Goal: Task Accomplishment & Management: Manage account settings

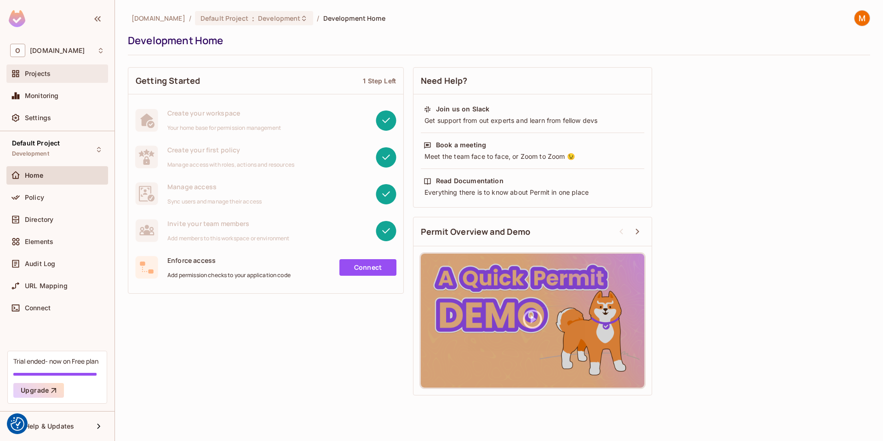
click at [77, 76] on div "Projects" at bounding box center [65, 73] width 80 height 7
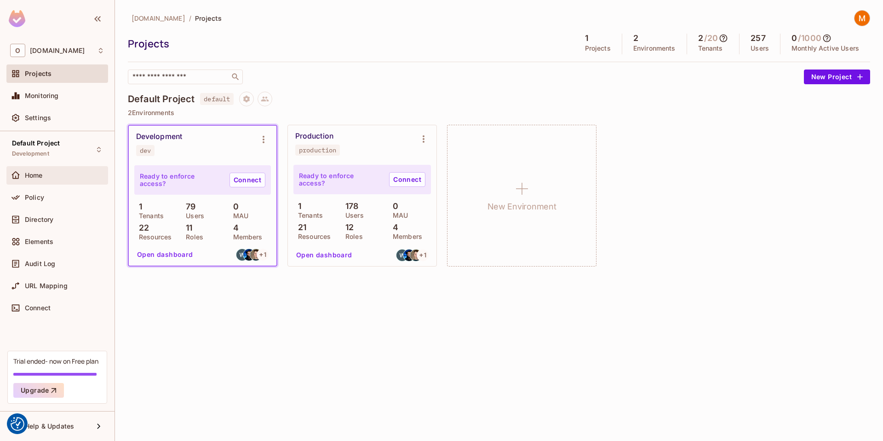
click at [70, 170] on div "Home" at bounding box center [57, 175] width 94 height 11
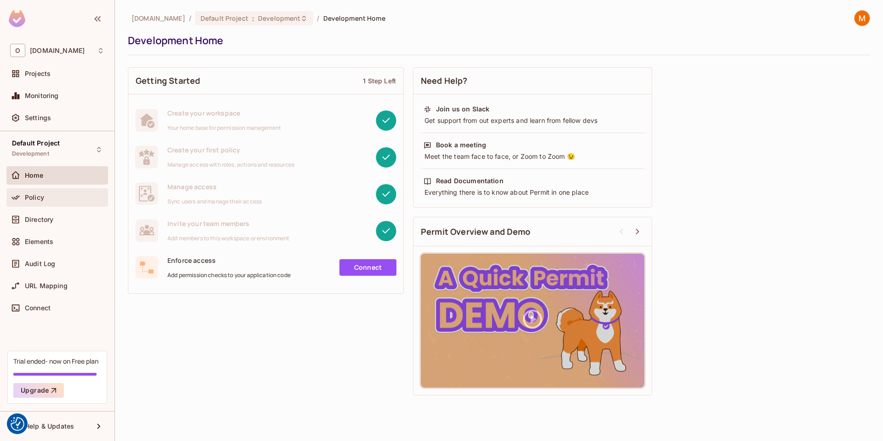
click at [63, 194] on div "Policy" at bounding box center [65, 197] width 80 height 7
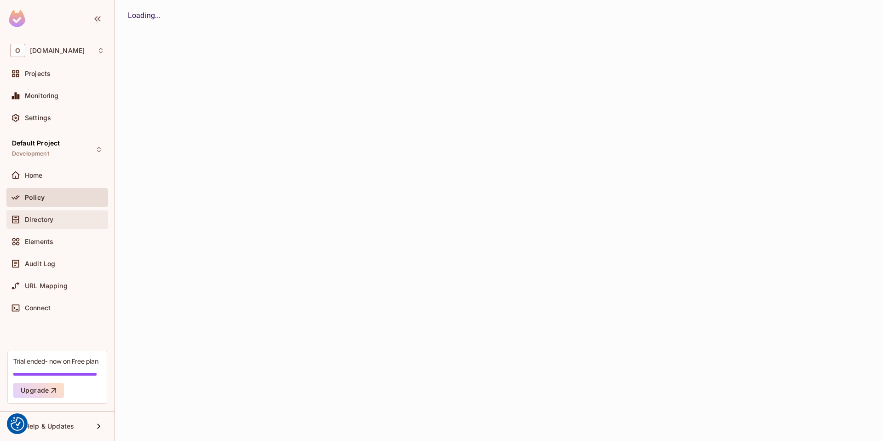
click at [59, 227] on div "Directory" at bounding box center [57, 219] width 102 height 18
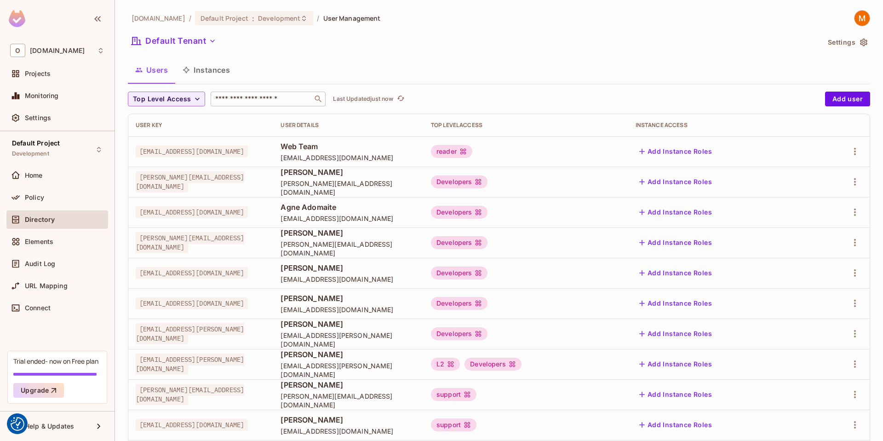
click at [241, 99] on input "text" at bounding box center [261, 98] width 97 height 9
click at [845, 99] on button "Add user" at bounding box center [847, 99] width 45 height 15
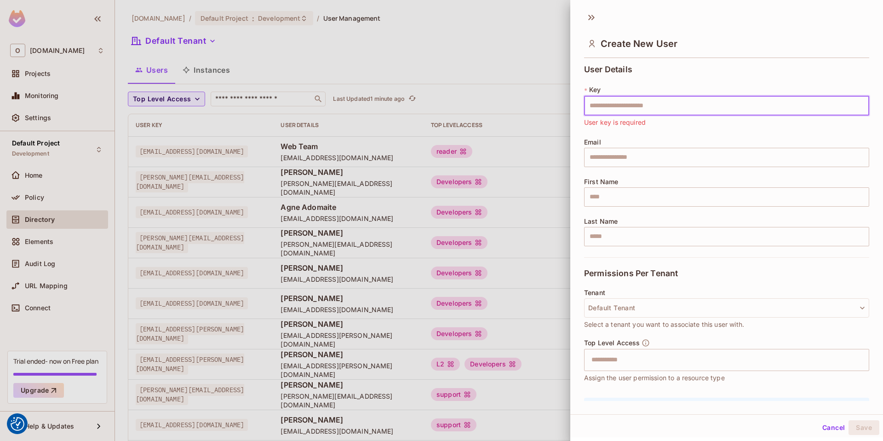
click at [640, 104] on input "text" at bounding box center [726, 105] width 285 height 19
click at [638, 107] on input "text" at bounding box center [726, 105] width 285 height 19
paste input "**********"
click at [635, 122] on span "Serves as a unique identifier for the user in the current environment." at bounding box center [688, 122] width 209 height 10
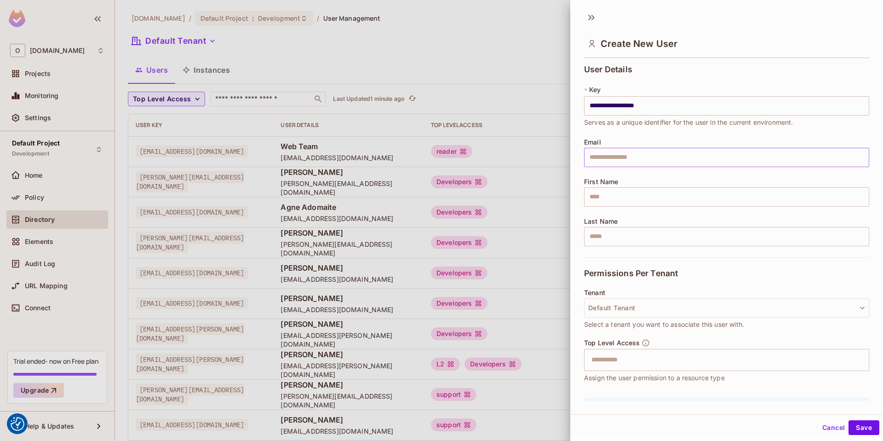
click at [638, 155] on input "text" at bounding box center [726, 157] width 285 height 19
click at [654, 131] on div "**********" at bounding box center [726, 161] width 285 height 192
click at [653, 103] on input "**********" at bounding box center [726, 105] width 285 height 19
click at [644, 122] on span "Serves as a unique identifier for the user in the current environment." at bounding box center [688, 122] width 209 height 10
click at [649, 106] on input "**********" at bounding box center [726, 105] width 285 height 19
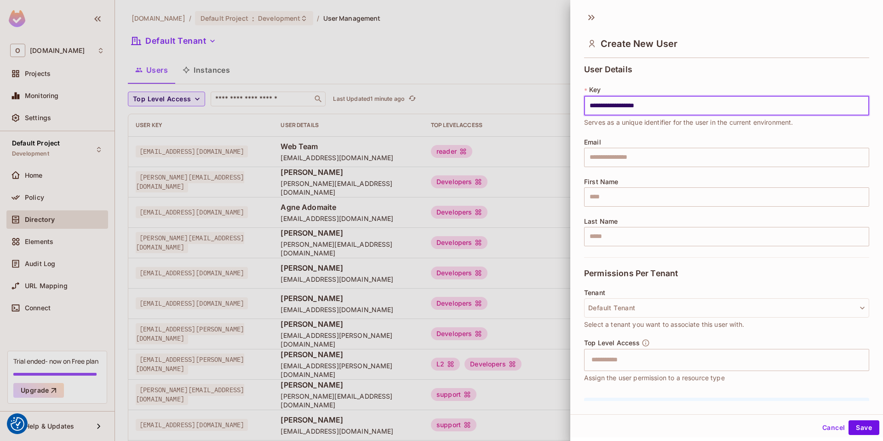
drag, startPoint x: 655, startPoint y: 105, endPoint x: 521, endPoint y: 104, distance: 134.3
click at [521, 104] on div "**********" at bounding box center [441, 220] width 883 height 441
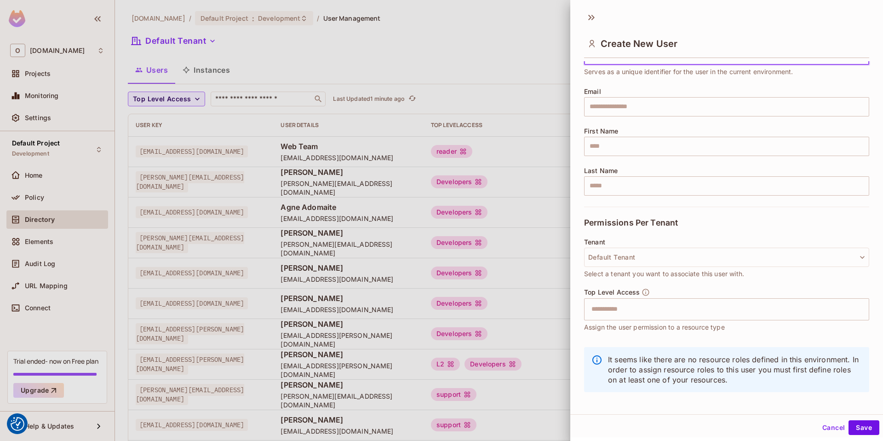
scroll to position [57, 0]
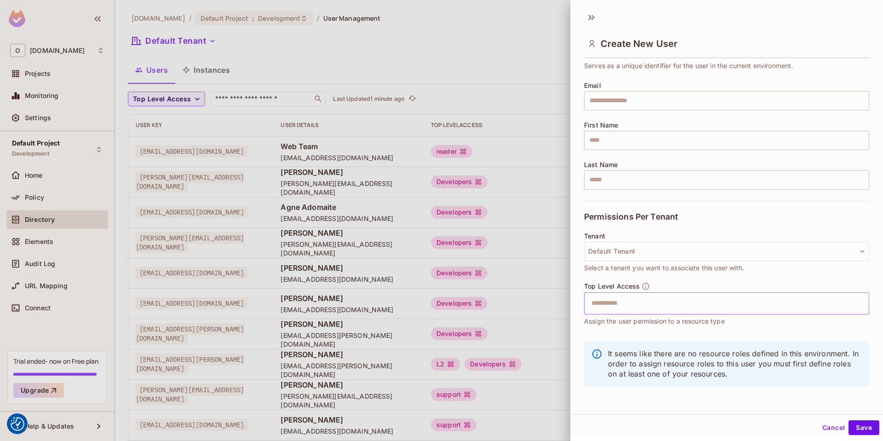
drag, startPoint x: 637, startPoint y: 300, endPoint x: 632, endPoint y: 303, distance: 5.6
click at [636, 300] on input "text" at bounding box center [718, 303] width 265 height 18
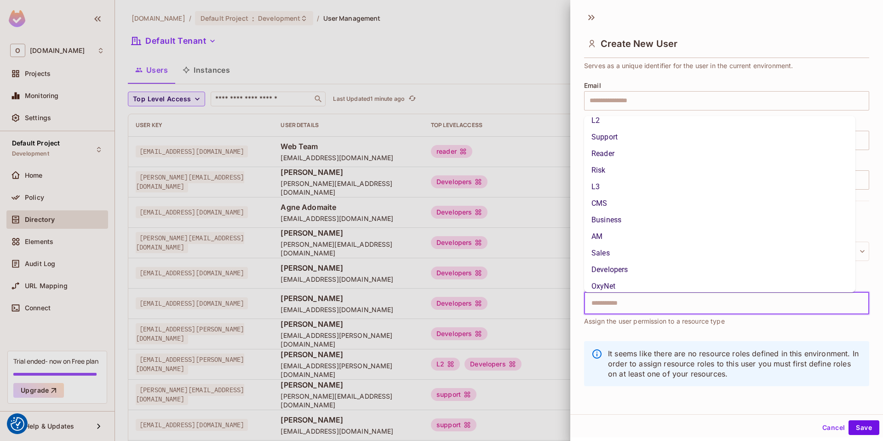
scroll to position [13, 0]
click at [596, 232] on li "AM" at bounding box center [719, 230] width 271 height 17
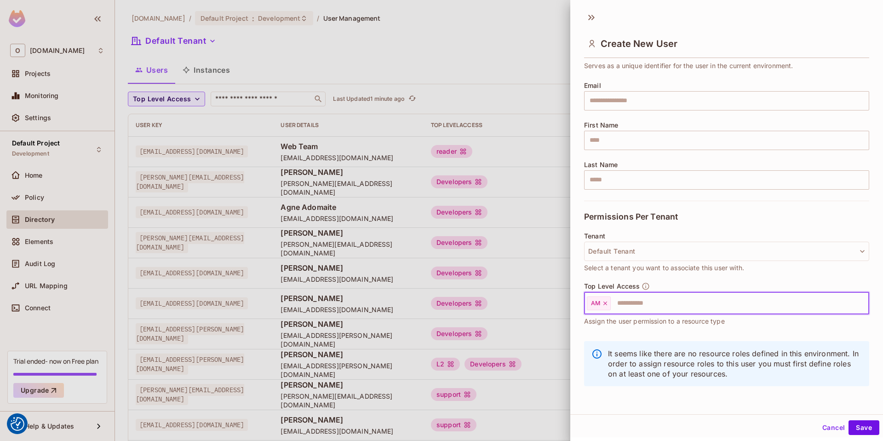
click at [624, 333] on div "Top Level Access AM ​ Assign the user permission to a resource type" at bounding box center [726, 308] width 285 height 53
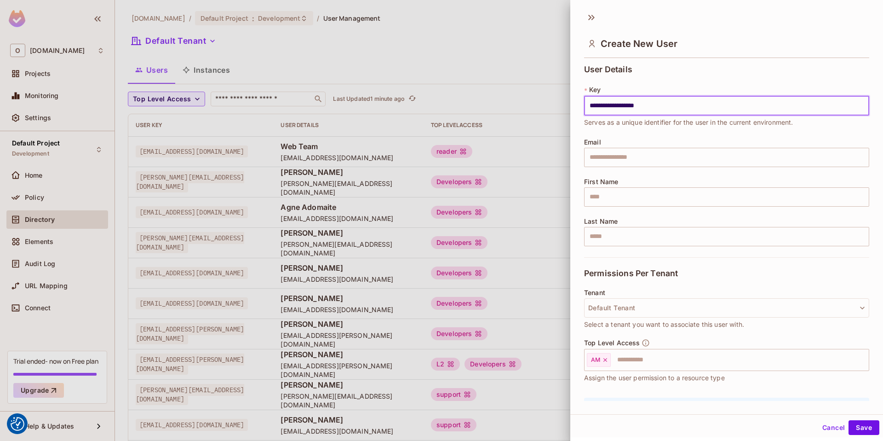
click at [673, 112] on input "**********" at bounding box center [726, 105] width 285 height 19
drag, startPoint x: 671, startPoint y: 112, endPoint x: 455, endPoint y: 109, distance: 215.3
click at [455, 109] on div "**********" at bounding box center [441, 220] width 883 height 441
type input "*"
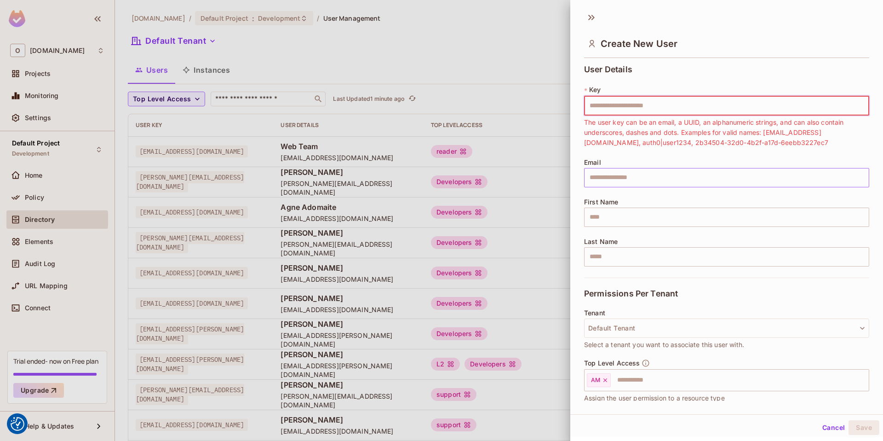
click at [613, 169] on input "text" at bounding box center [726, 177] width 285 height 19
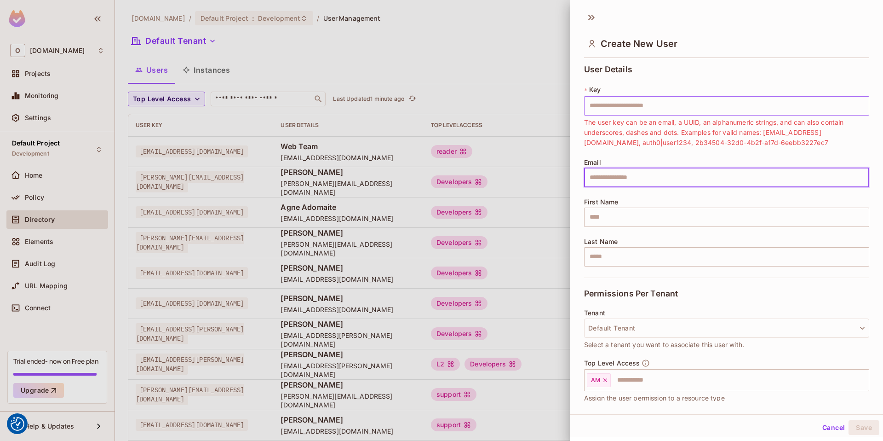
click at [638, 115] on input "text" at bounding box center [726, 105] width 285 height 19
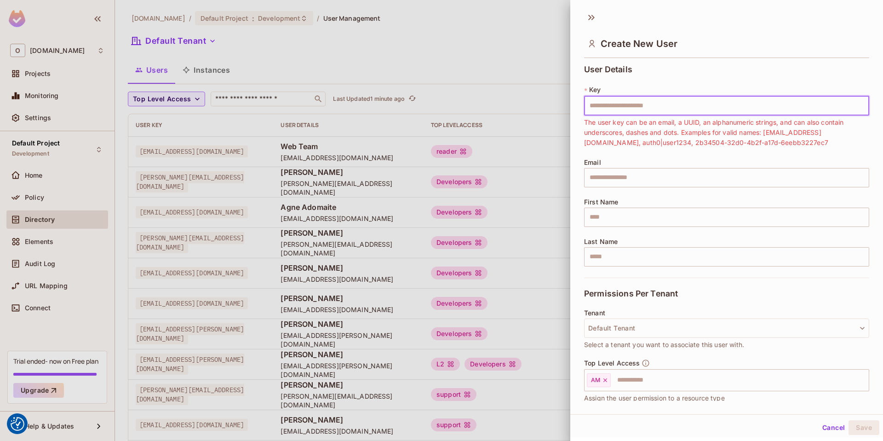
paste input "**********"
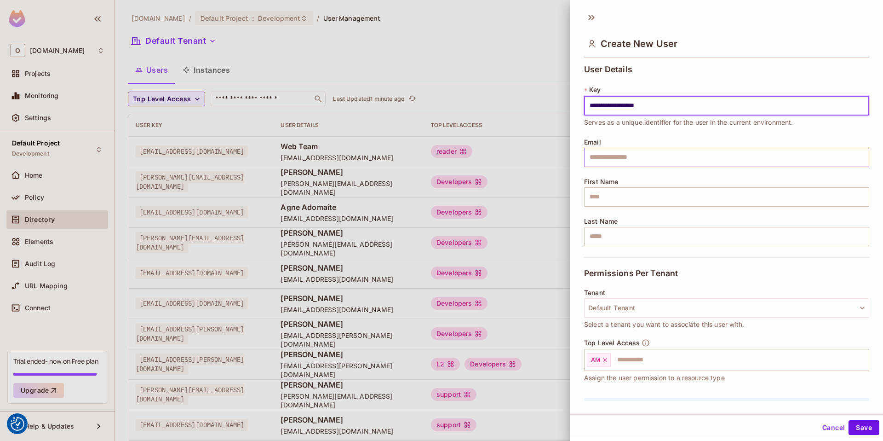
type input "**********"
click at [635, 155] on input "text" at bounding box center [726, 157] width 285 height 19
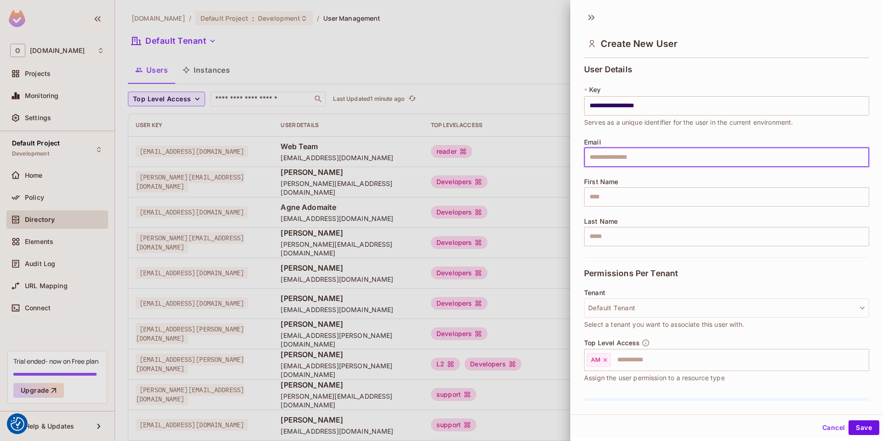
click at [646, 133] on div "**********" at bounding box center [726, 161] width 285 height 192
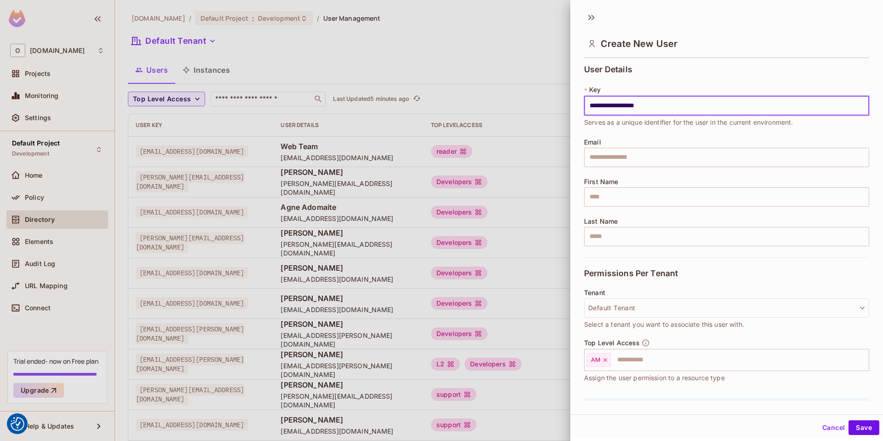
drag, startPoint x: 678, startPoint y: 111, endPoint x: 561, endPoint y: 97, distance: 118.1
click at [561, 97] on div "**********" at bounding box center [441, 220] width 883 height 441
click at [607, 157] on input "text" at bounding box center [726, 157] width 285 height 19
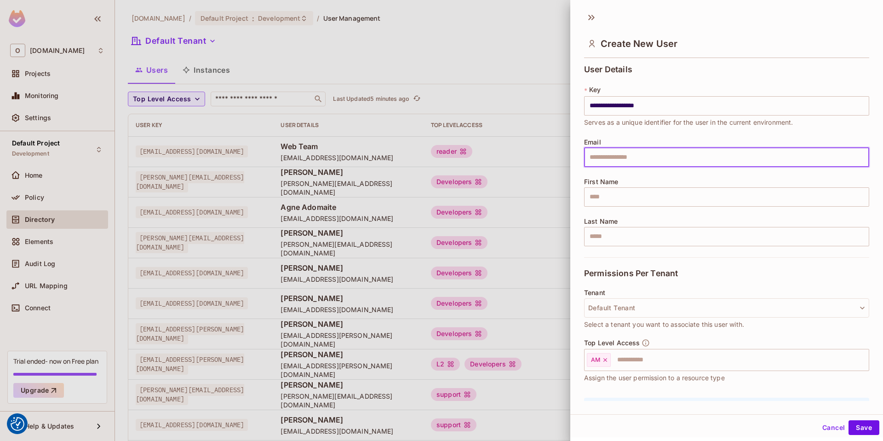
click at [0, 440] on nordpass-autofill-portal at bounding box center [0, 441] width 0 height 0
click at [617, 155] on input "text" at bounding box center [726, 157] width 285 height 19
paste input "**********"
type input "**********"
click at [598, 189] on input "text" at bounding box center [726, 196] width 285 height 19
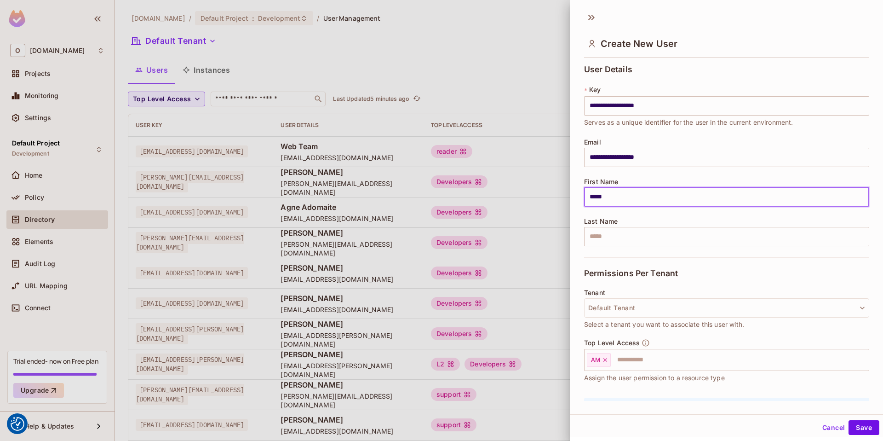
type input "*****"
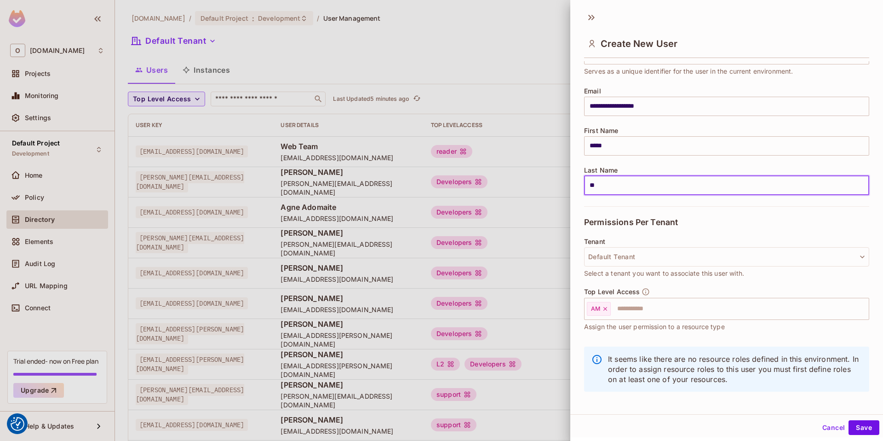
scroll to position [57, 0]
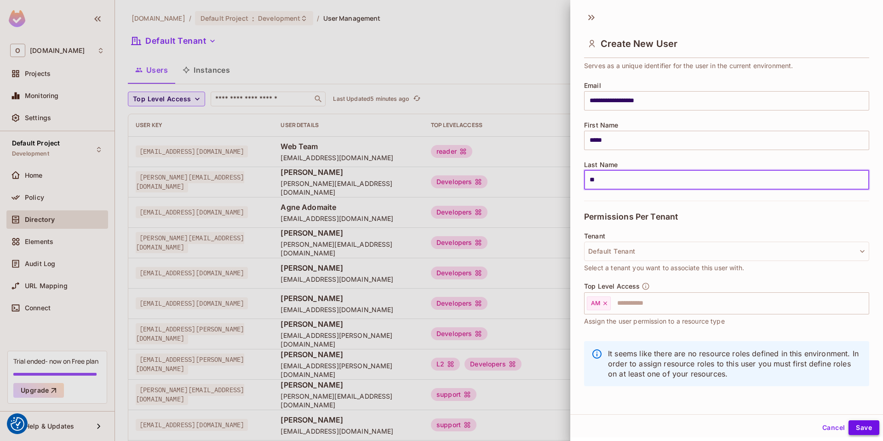
type input "**"
click at [853, 428] on button "Save" at bounding box center [864, 427] width 31 height 15
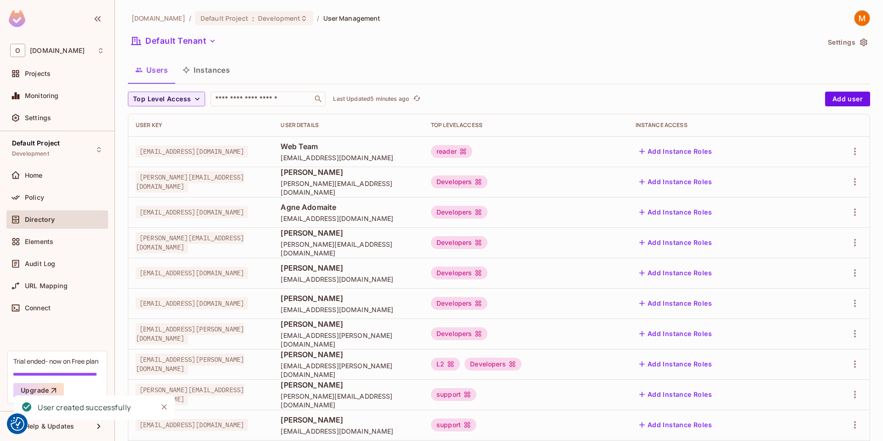
click at [0, 440] on nordpass-portal at bounding box center [0, 441] width 0 height 0
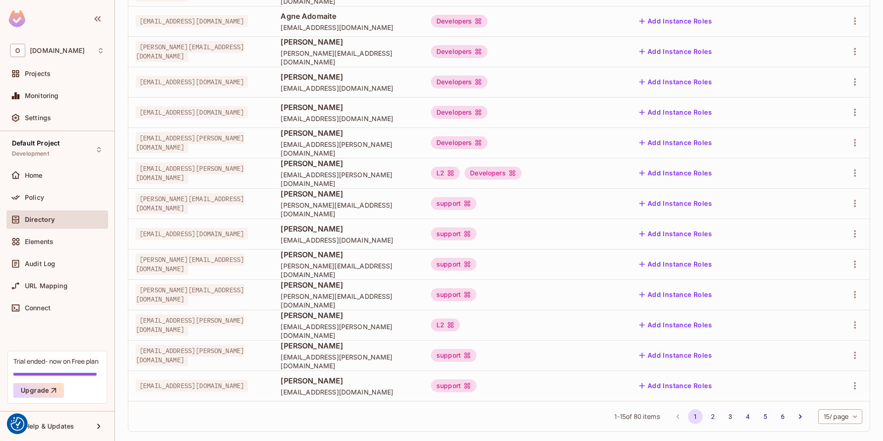
scroll to position [202, 0]
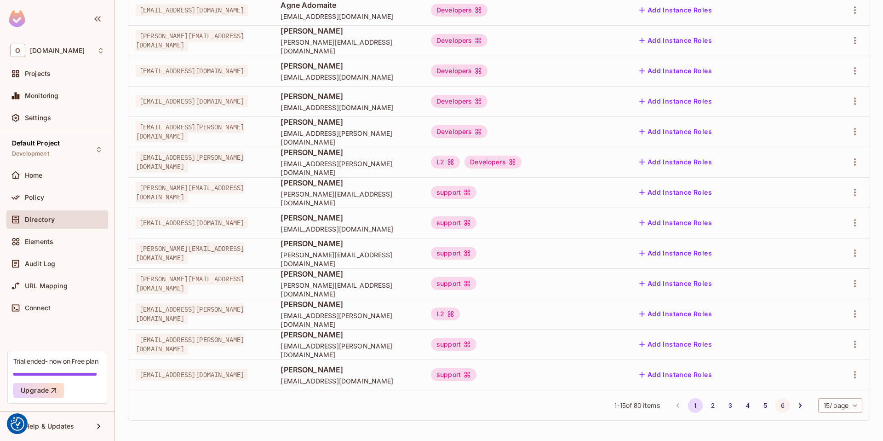
click at [777, 402] on button "6" at bounding box center [783, 405] width 15 height 15
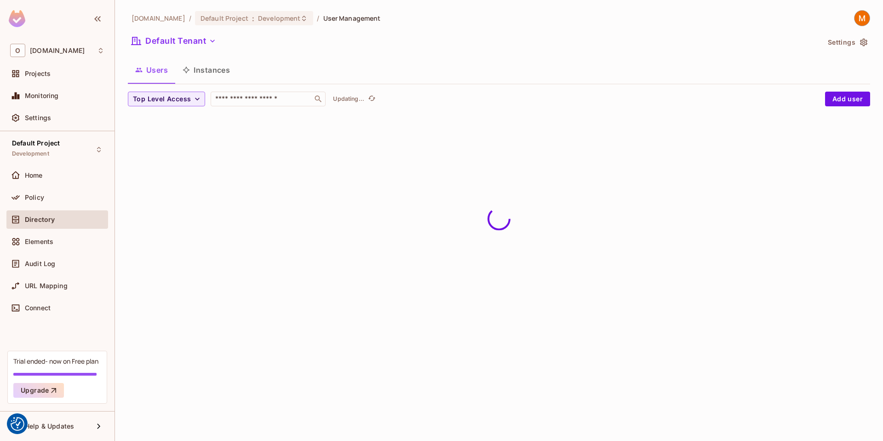
scroll to position [0, 0]
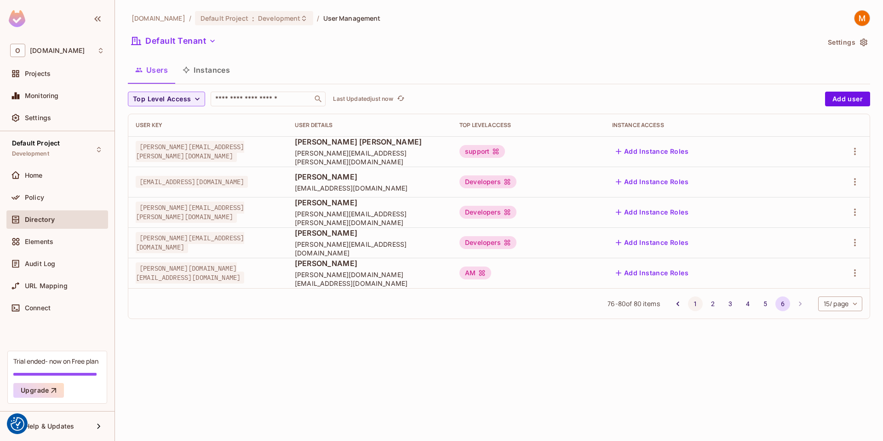
click at [689, 306] on button "1" at bounding box center [695, 303] width 15 height 15
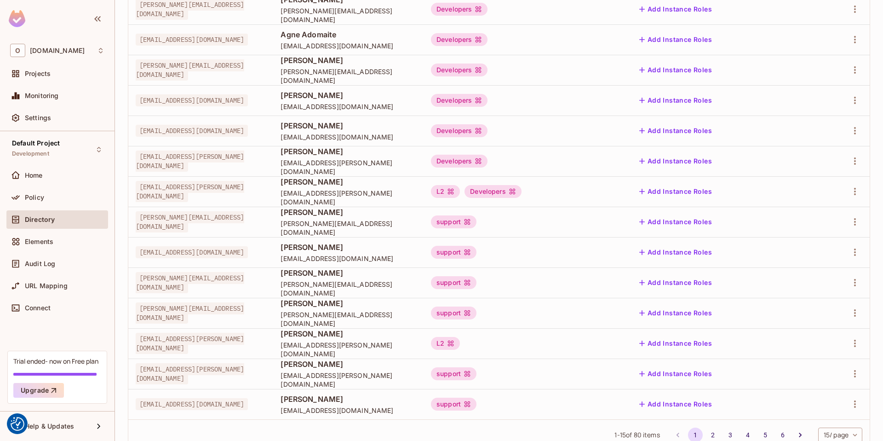
scroll to position [202, 0]
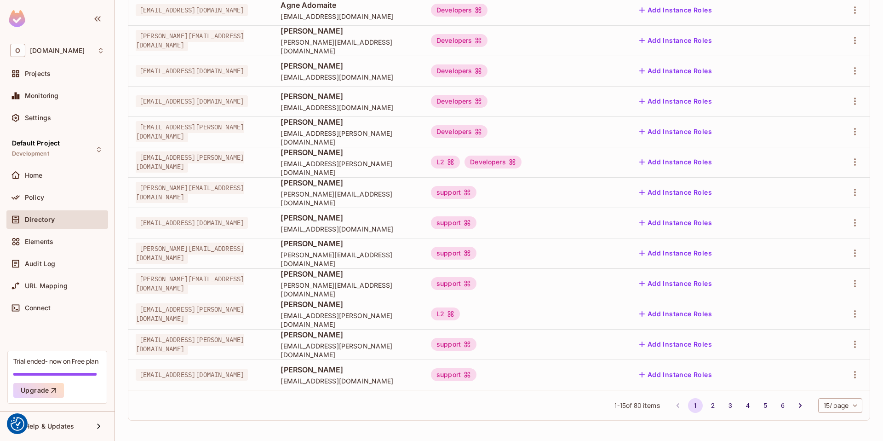
click at [781, 412] on li "6" at bounding box center [782, 405] width 17 height 15
click at [776, 400] on button "6" at bounding box center [783, 405] width 15 height 15
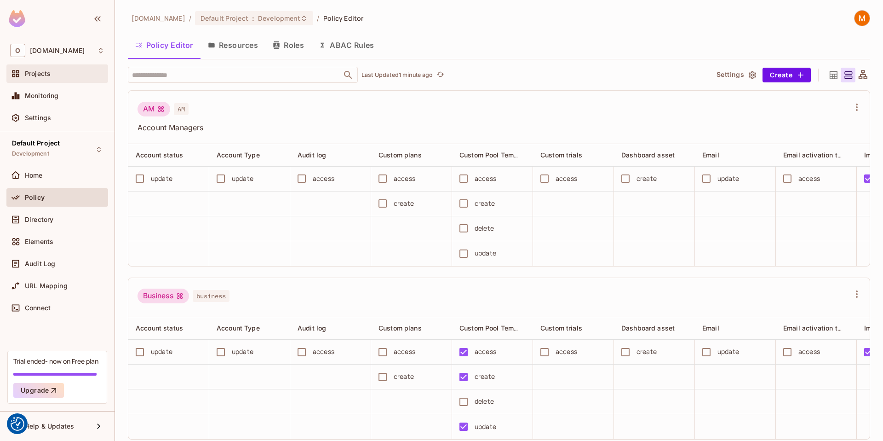
click at [25, 73] on span "Projects" at bounding box center [38, 73] width 26 height 7
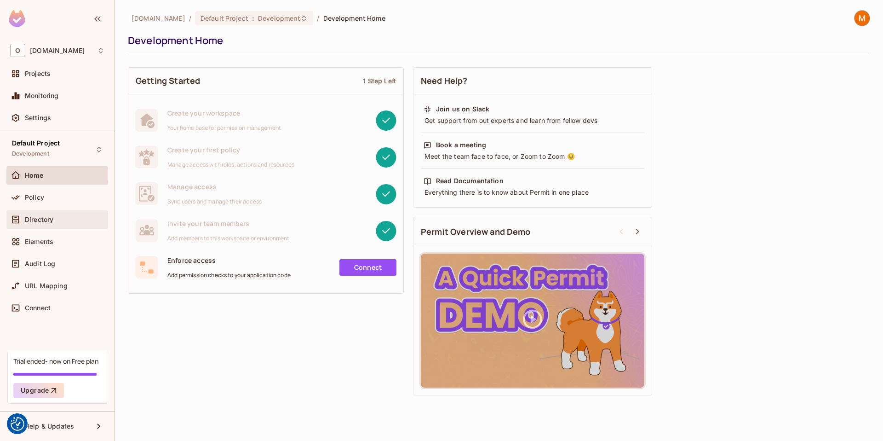
click at [51, 218] on span "Directory" at bounding box center [39, 219] width 29 height 7
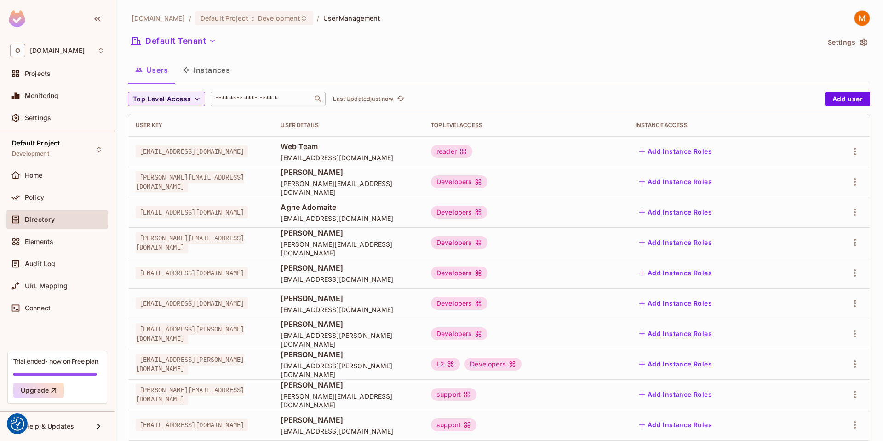
click at [239, 98] on input "text" at bounding box center [261, 98] width 97 height 9
type input "*****"
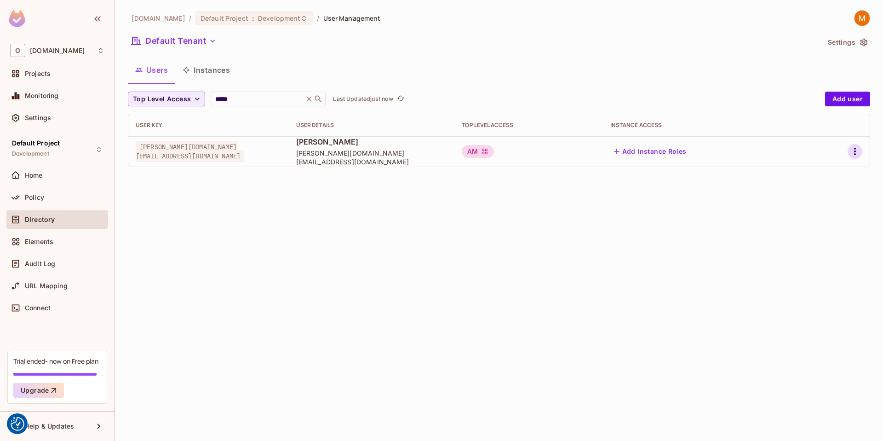
click at [856, 150] on icon "button" at bounding box center [855, 151] width 11 height 11
click at [816, 172] on li "Edit" at bounding box center [815, 172] width 81 height 20
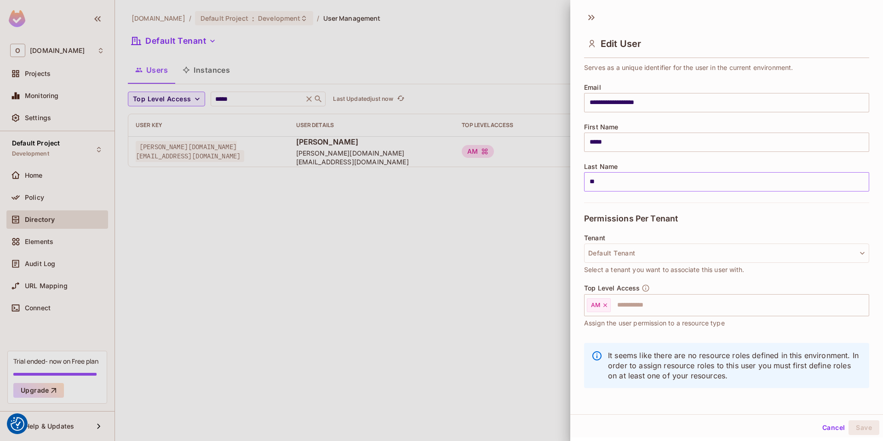
scroll to position [57, 0]
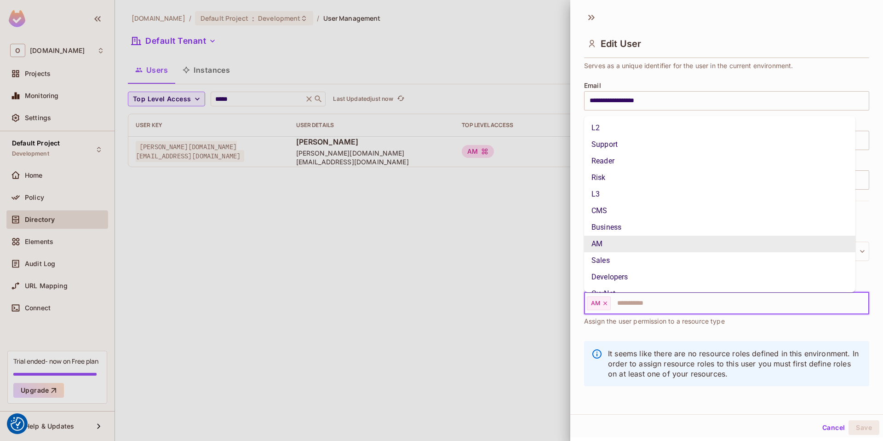
click at [635, 305] on input "text" at bounding box center [732, 303] width 240 height 18
click at [643, 347] on div "It seems like there are no resource roles defined in this environment. In order…" at bounding box center [726, 363] width 285 height 45
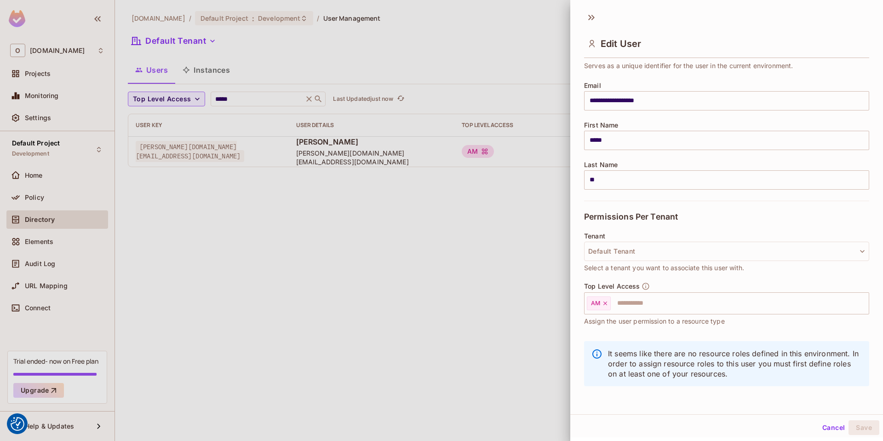
scroll to position [1, 0]
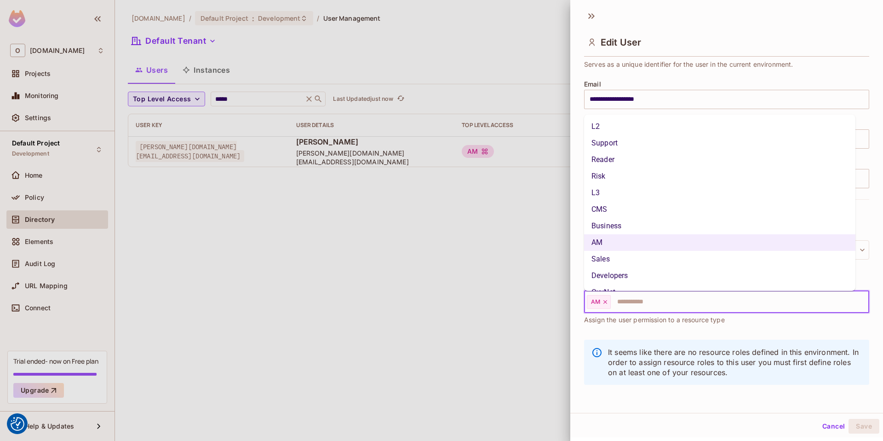
click at [618, 303] on input "text" at bounding box center [732, 302] width 240 height 18
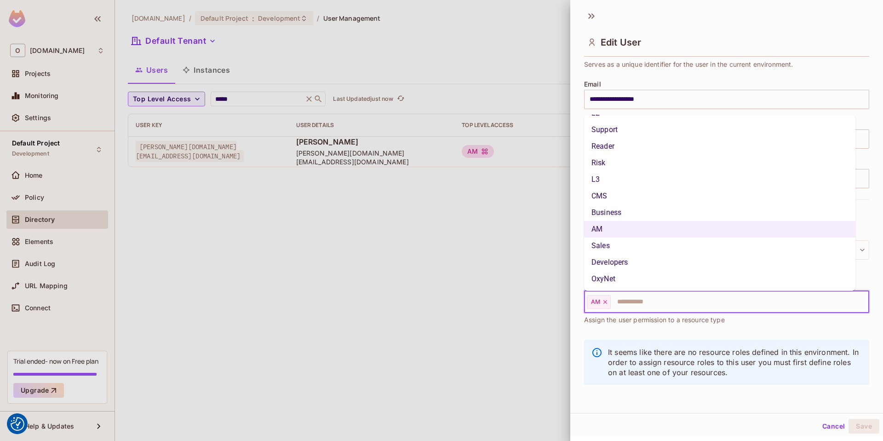
scroll to position [0, 0]
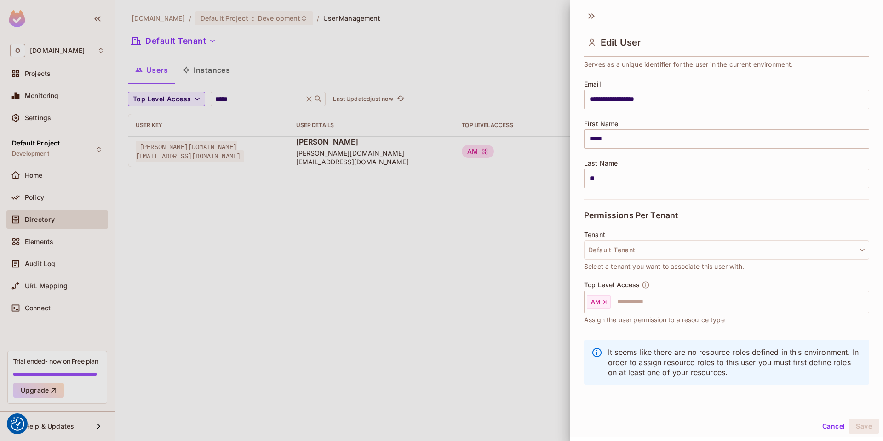
click at [390, 236] on div at bounding box center [441, 220] width 883 height 441
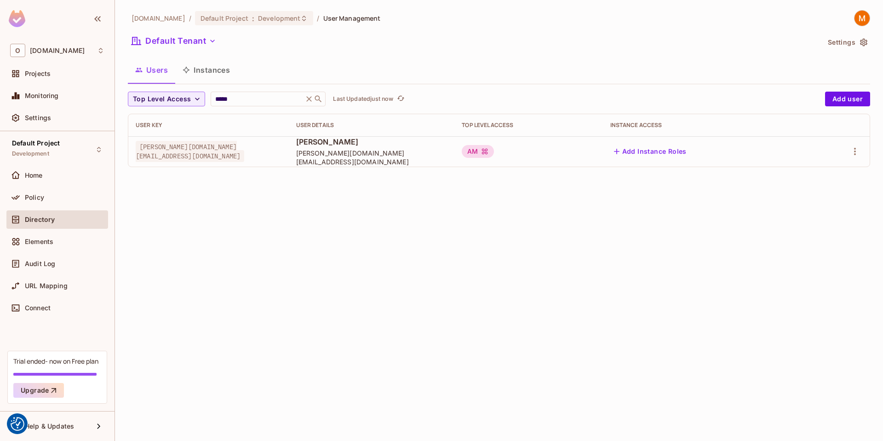
click at [349, 227] on div "[DOMAIN_NAME] / Default Project : Development / User Management Default Tenant …" at bounding box center [499, 220] width 768 height 441
click at [44, 224] on div "Directory" at bounding box center [57, 219] width 94 height 11
click at [306, 101] on icon at bounding box center [309, 98] width 9 height 9
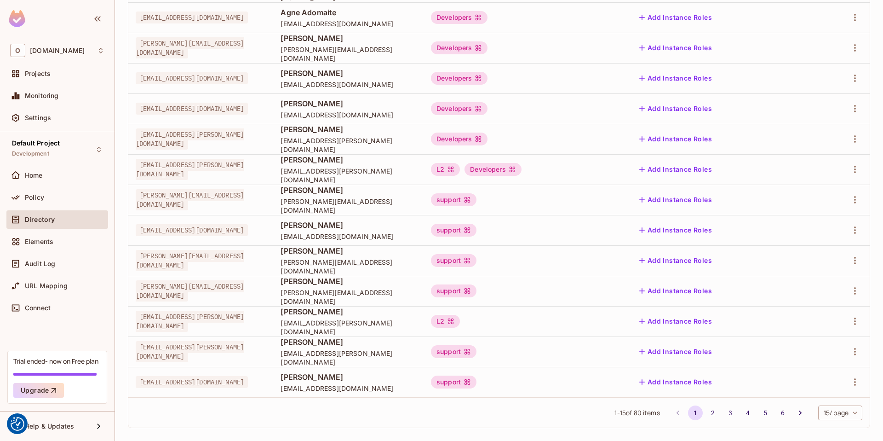
scroll to position [202, 0]
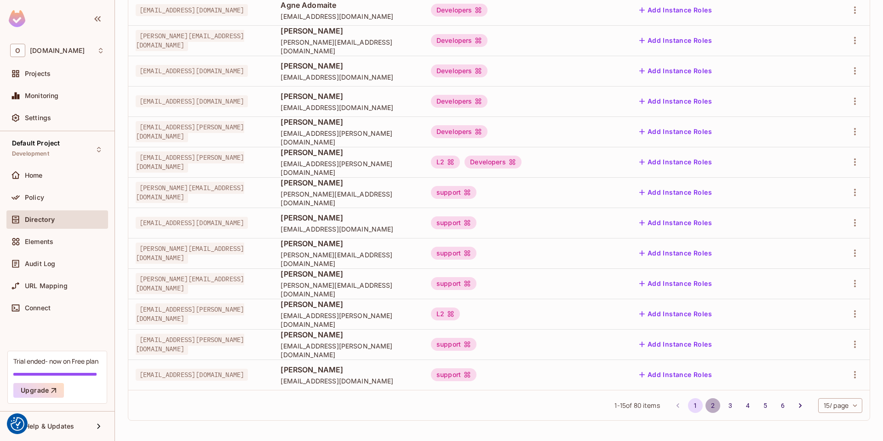
click at [707, 401] on button "2" at bounding box center [713, 405] width 15 height 15
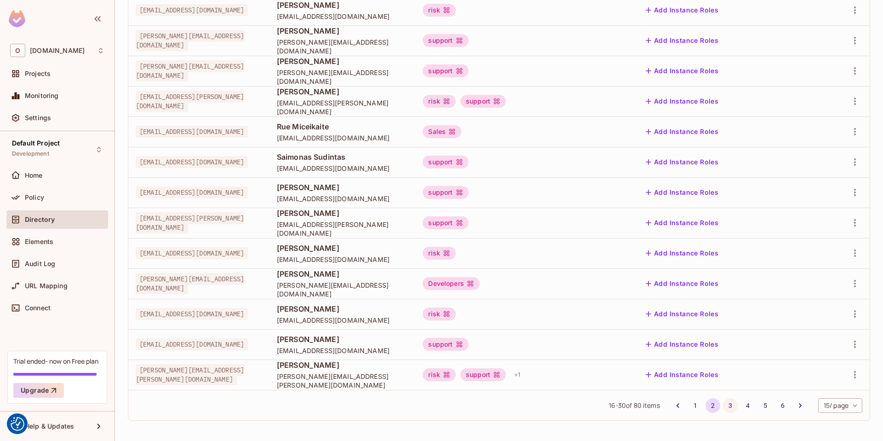
click at [723, 402] on button "3" at bounding box center [730, 405] width 15 height 15
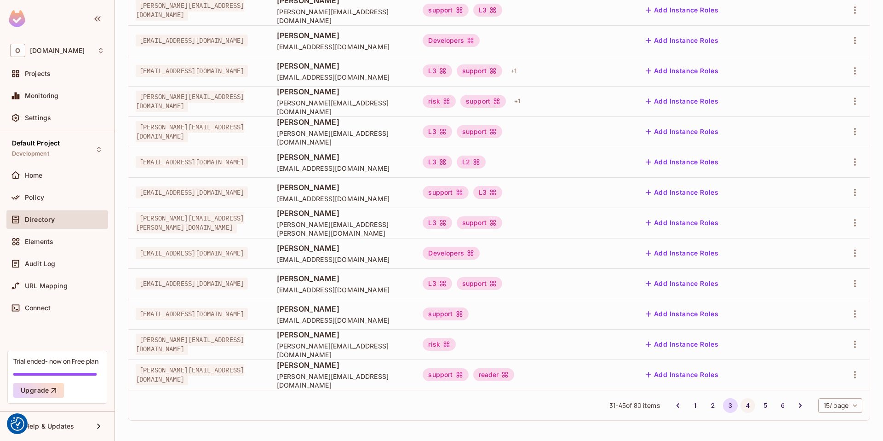
click at [741, 403] on button "4" at bounding box center [748, 405] width 15 height 15
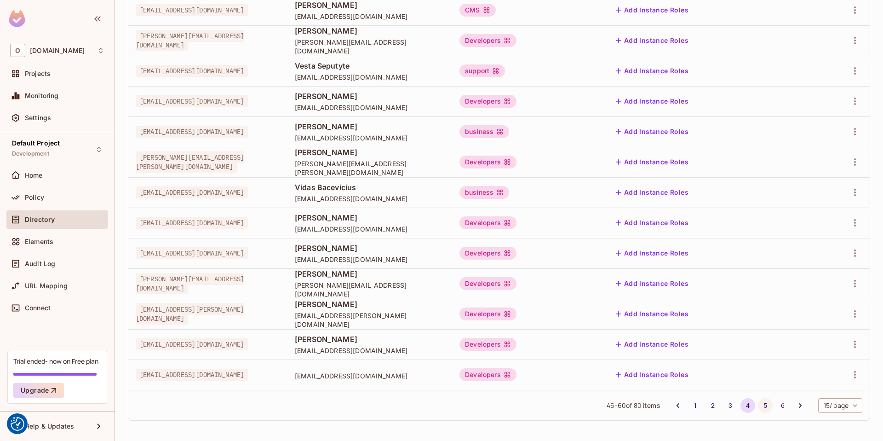
click at [762, 403] on button "5" at bounding box center [765, 405] width 15 height 15
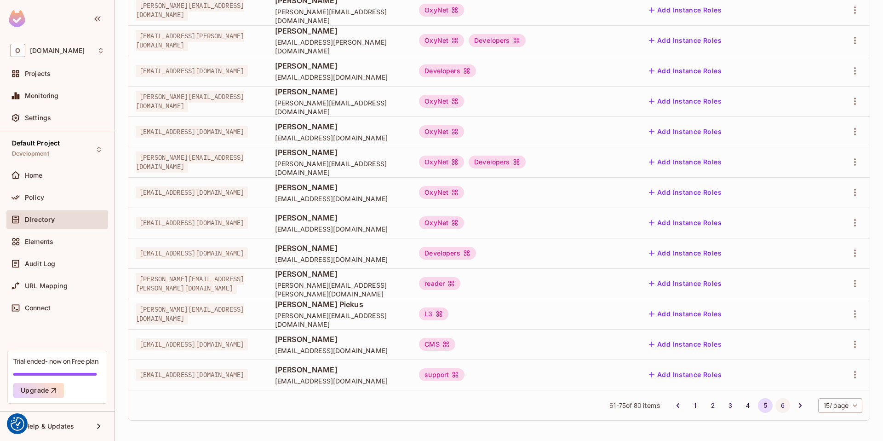
click at [776, 408] on button "6" at bounding box center [783, 405] width 15 height 15
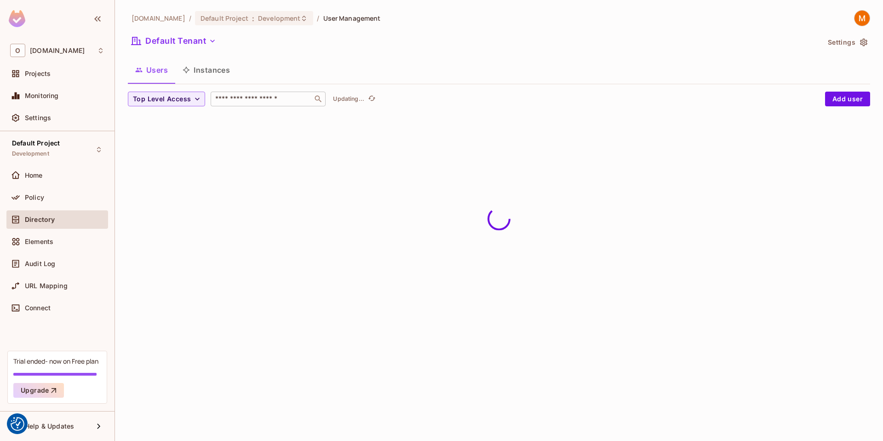
scroll to position [0, 0]
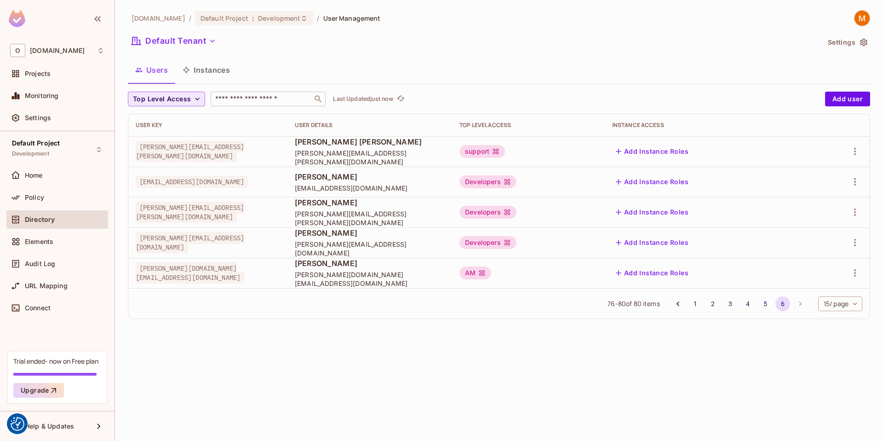
click at [182, 97] on span "Top Level Access" at bounding box center [162, 98] width 58 height 11
click at [159, 115] on li "AM" at bounding box center [152, 120] width 49 height 20
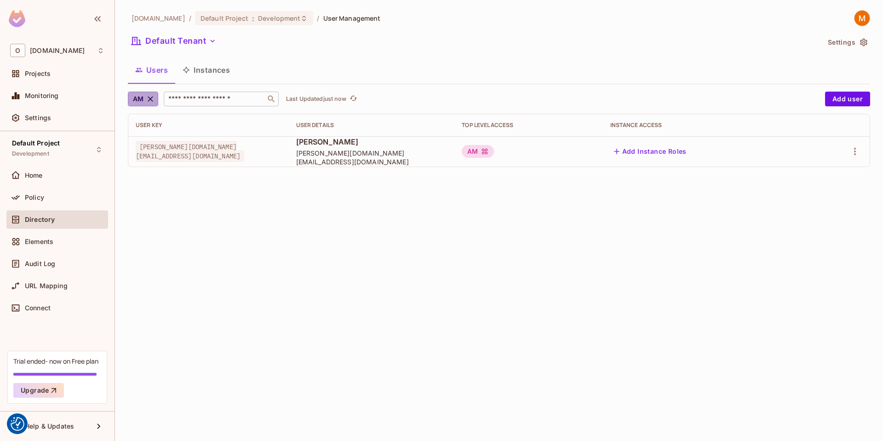
click at [149, 93] on button "AM" at bounding box center [143, 99] width 30 height 15
click at [157, 134] on li "Business" at bounding box center [152, 140] width 49 height 20
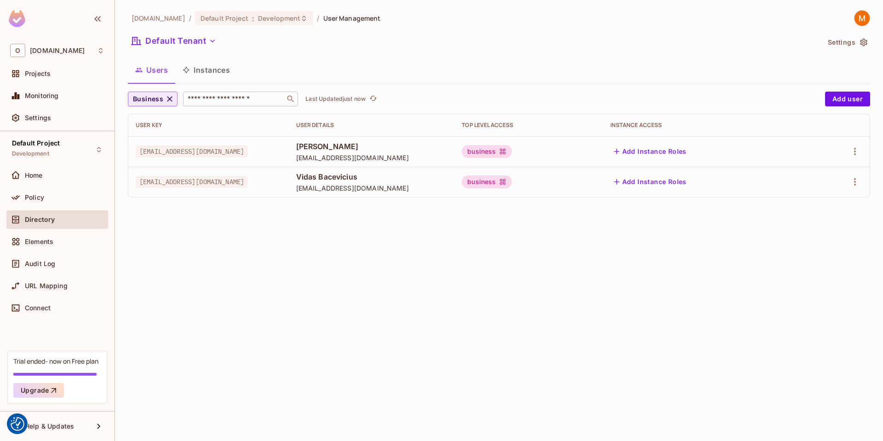
click at [158, 100] on span "Business" at bounding box center [148, 98] width 30 height 11
click at [149, 212] on span "Sales" at bounding box center [156, 215] width 43 height 9
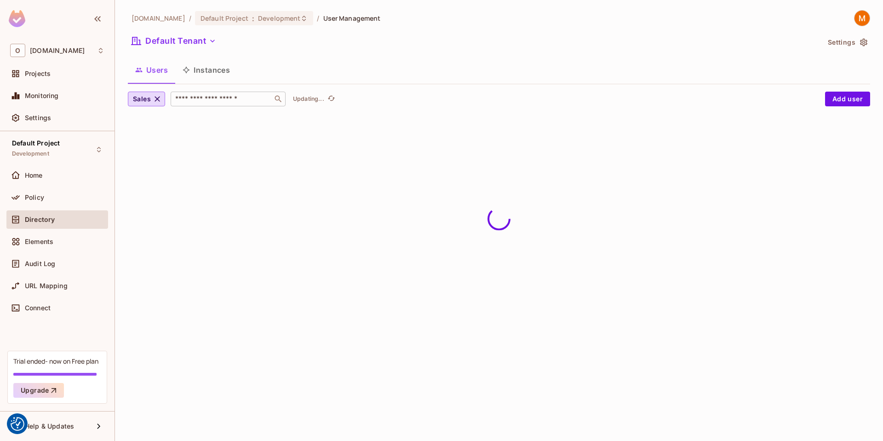
scroll to position [82, 0]
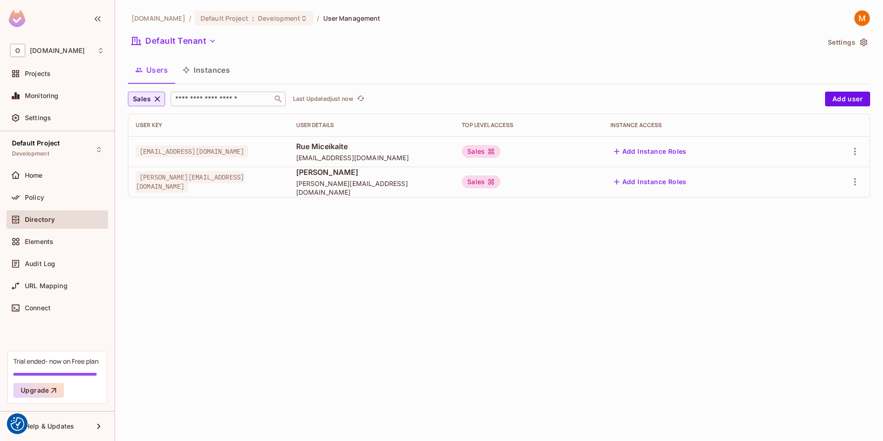
click at [146, 100] on span "Sales" at bounding box center [142, 98] width 18 height 11
click at [292, 255] on div at bounding box center [441, 220] width 883 height 441
click at [291, 254] on div "[DOMAIN_NAME] / Default Project : Development / User Management Default Tenant …" at bounding box center [499, 220] width 768 height 441
click at [57, 68] on div "Projects" at bounding box center [57, 73] width 94 height 11
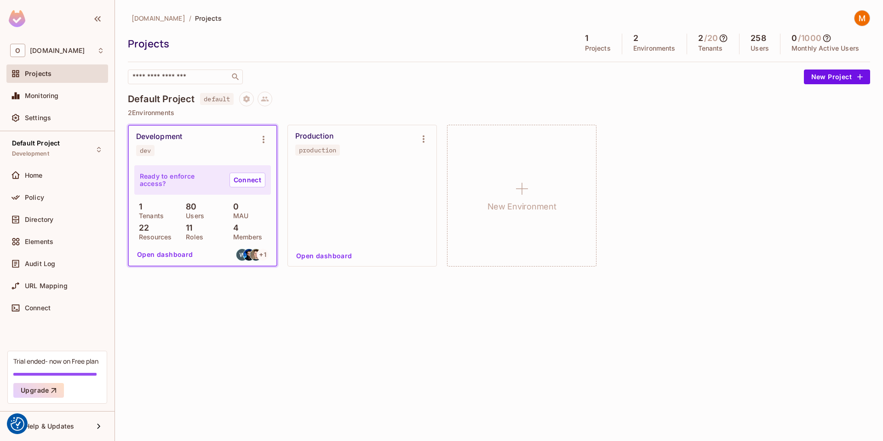
click at [32, 209] on div "Policy" at bounding box center [57, 199] width 102 height 22
click at [28, 216] on span "Directory" at bounding box center [39, 219] width 29 height 7
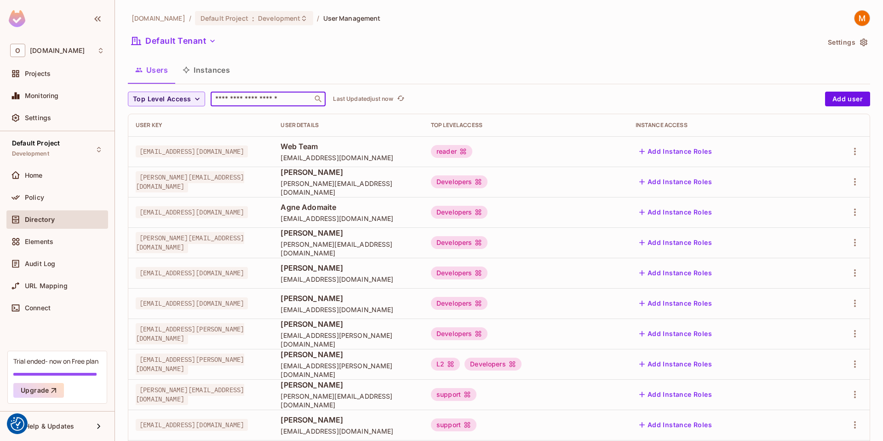
click at [233, 99] on input "text" at bounding box center [261, 98] width 97 height 9
type input "*****"
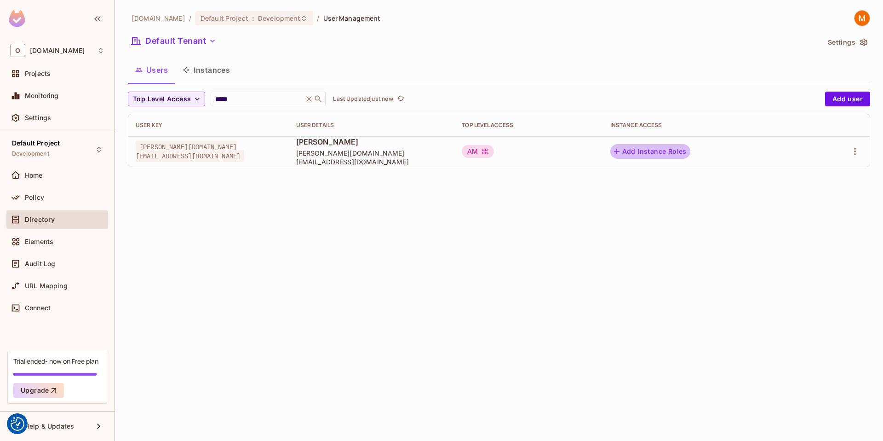
click at [658, 147] on button "Add Instance Roles" at bounding box center [650, 151] width 80 height 15
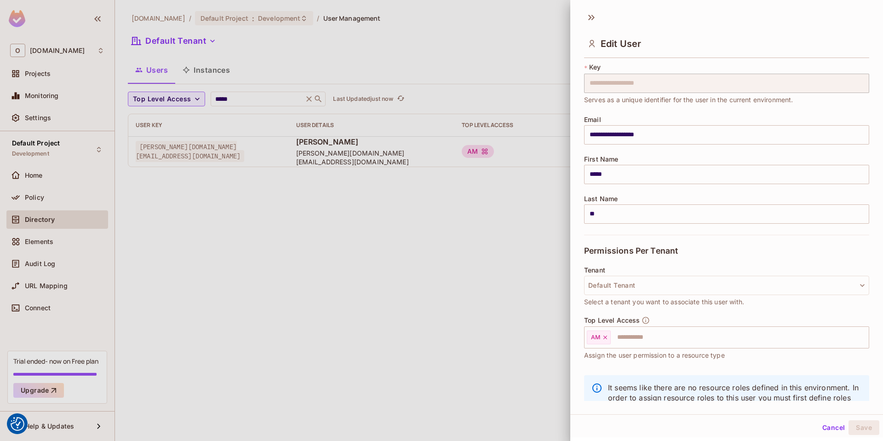
scroll to position [57, 0]
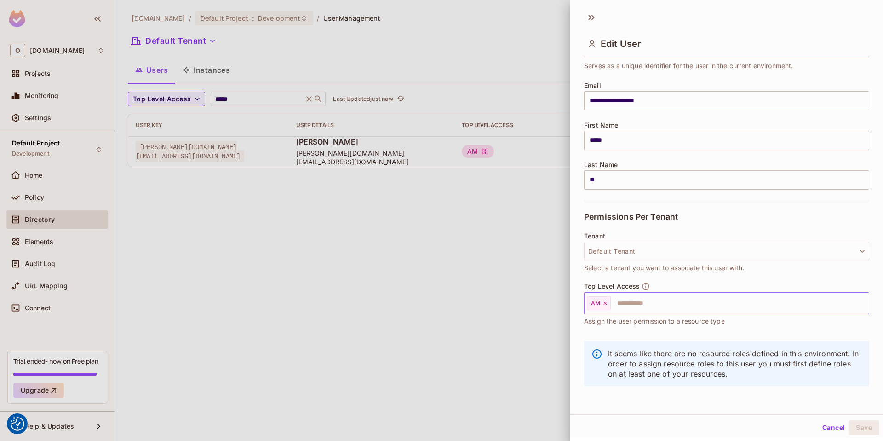
click at [603, 300] on icon at bounding box center [605, 303] width 6 height 6
click at [606, 304] on input "text" at bounding box center [718, 303] width 265 height 18
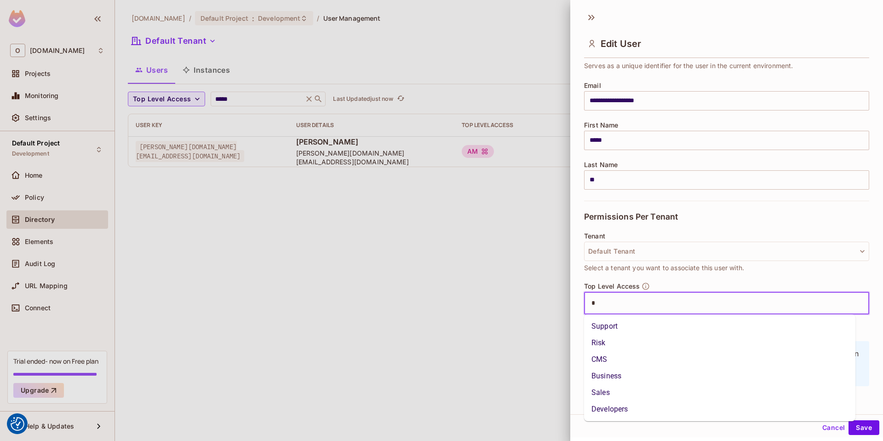
type input "**"
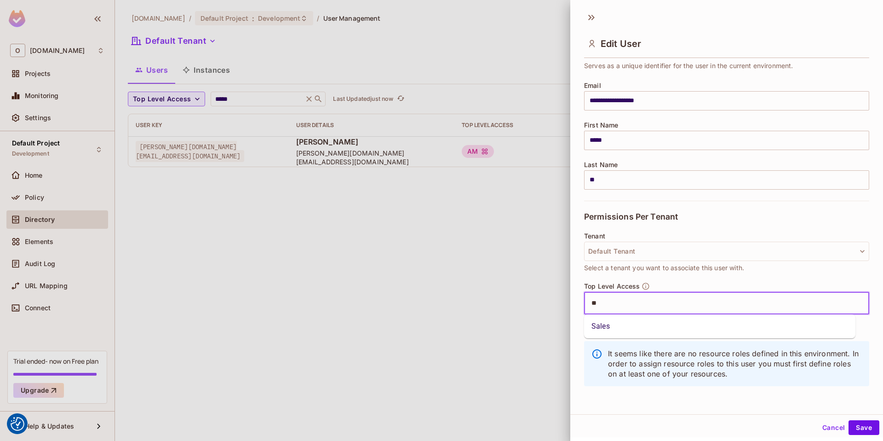
click at [616, 326] on li "Sales" at bounding box center [719, 326] width 271 height 17
click at [855, 418] on div "Cancel Save" at bounding box center [726, 427] width 313 height 22
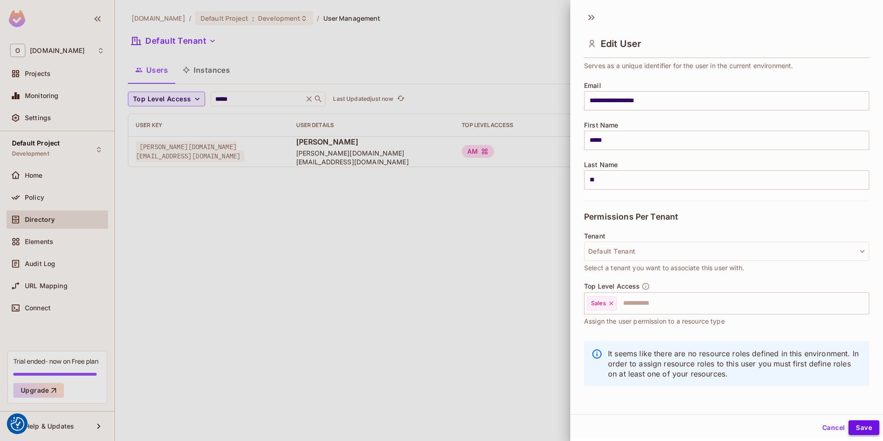
click at [856, 425] on button "Save" at bounding box center [864, 427] width 31 height 15
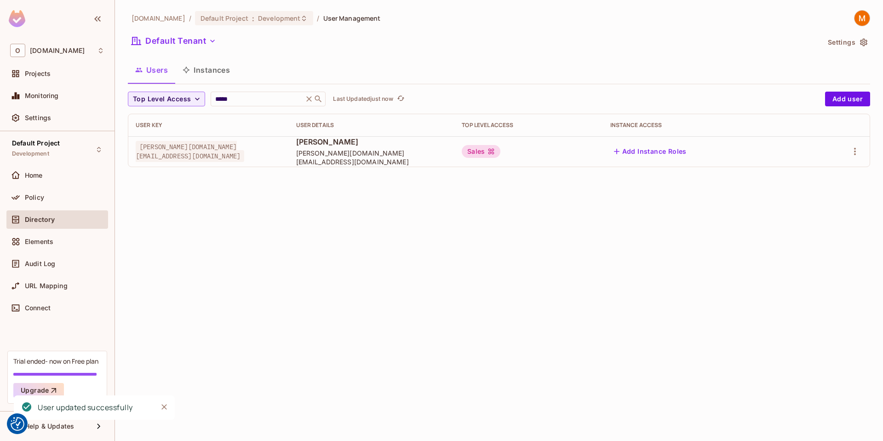
click at [0, 440] on nordpass-portal at bounding box center [0, 441] width 0 height 0
click at [854, 147] on icon "button" at bounding box center [855, 151] width 11 height 11
click at [821, 170] on li "Edit" at bounding box center [814, 172] width 81 height 20
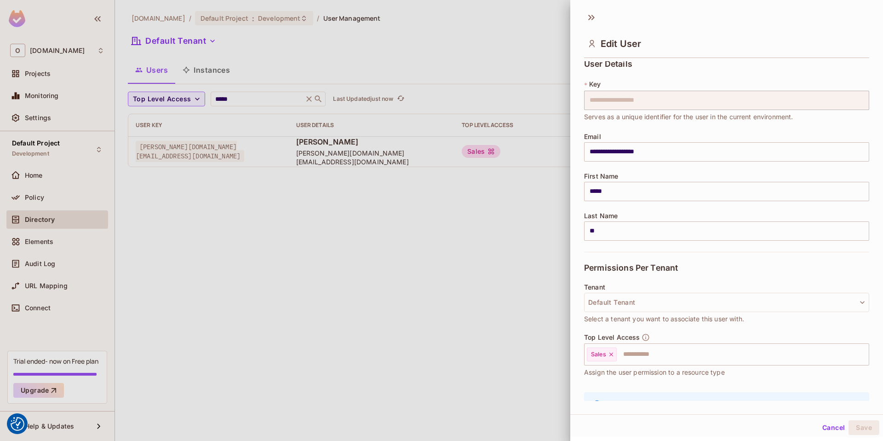
scroll to position [0, 0]
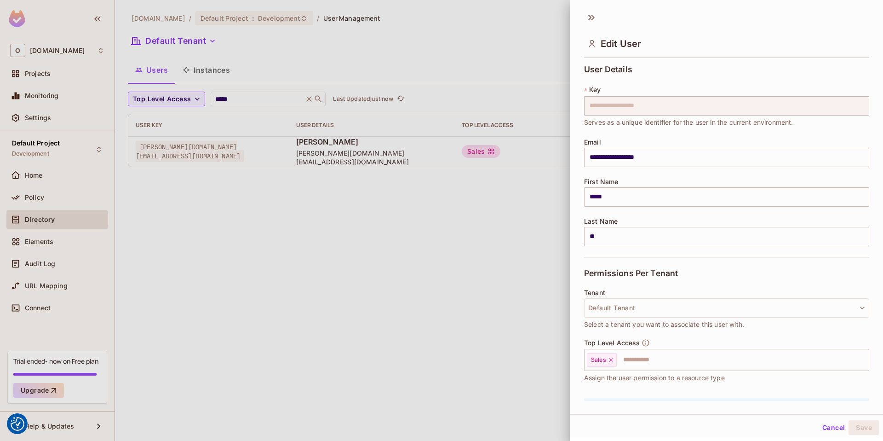
click at [391, 235] on div at bounding box center [441, 220] width 883 height 441
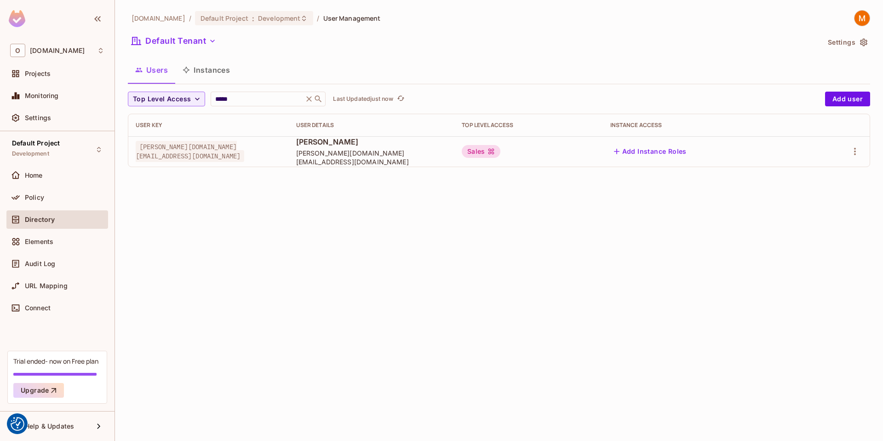
click at [415, 214] on div "[DOMAIN_NAME] / Default Project : Development / User Management Default Tenant …" at bounding box center [499, 220] width 768 height 441
click at [65, 206] on div "Policy" at bounding box center [57, 197] width 102 height 18
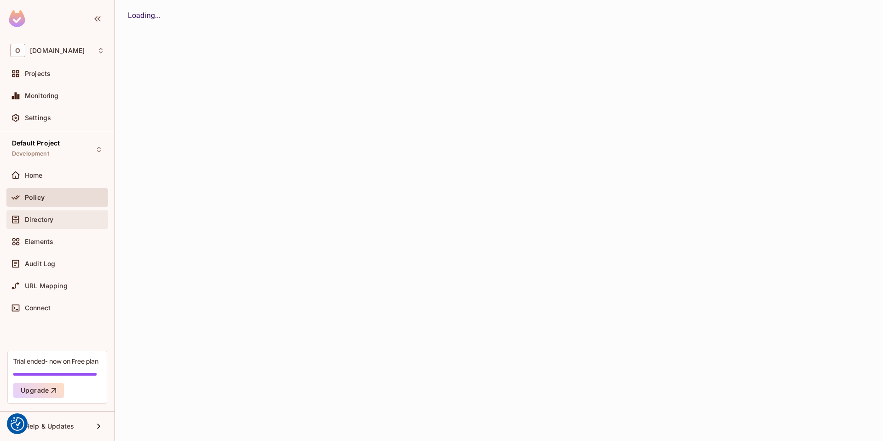
click at [55, 213] on div "Directory" at bounding box center [57, 219] width 102 height 18
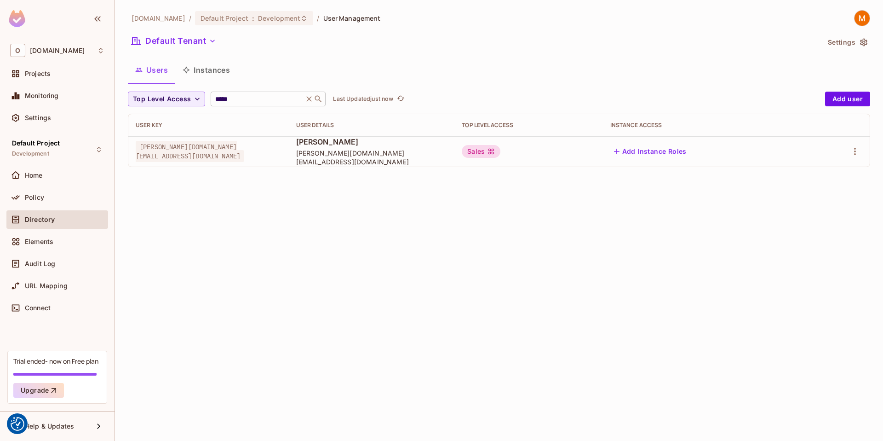
click at [276, 97] on input "*****" at bounding box center [256, 98] width 87 height 9
click at [308, 97] on icon at bounding box center [309, 98] width 9 height 9
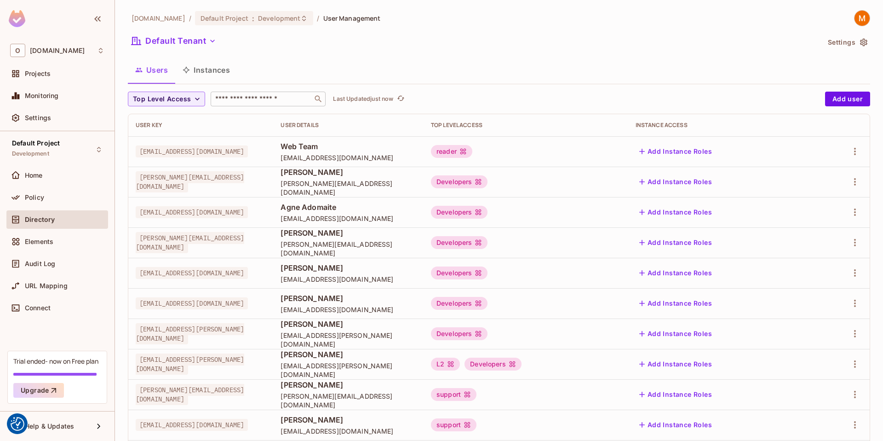
click at [560, 87] on div "[DOMAIN_NAME] / Default Project : Development / User Management Default Tenant …" at bounding box center [499, 320] width 742 height 620
click at [850, 149] on icon "button" at bounding box center [855, 151] width 11 height 11
click at [827, 168] on li "Edit" at bounding box center [807, 172] width 81 height 20
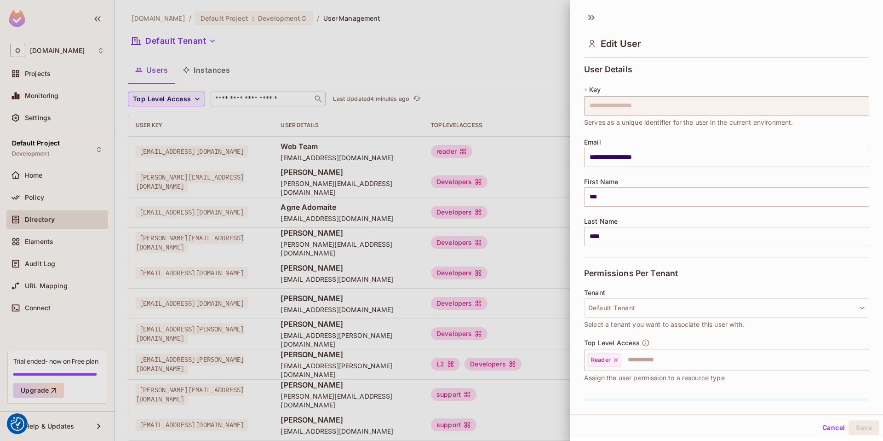
click at [819, 425] on button "Cancel" at bounding box center [834, 427] width 30 height 15
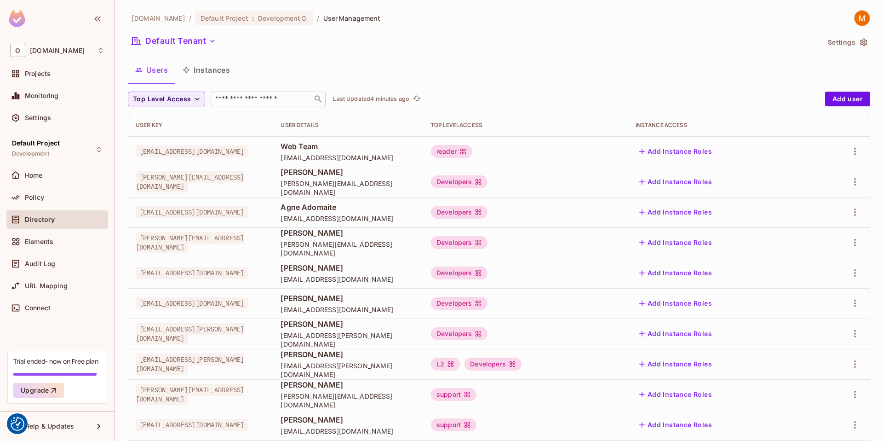
click at [258, 35] on div "Default Tenant" at bounding box center [474, 42] width 692 height 17
click at [235, 96] on input "text" at bounding box center [261, 98] width 97 height 9
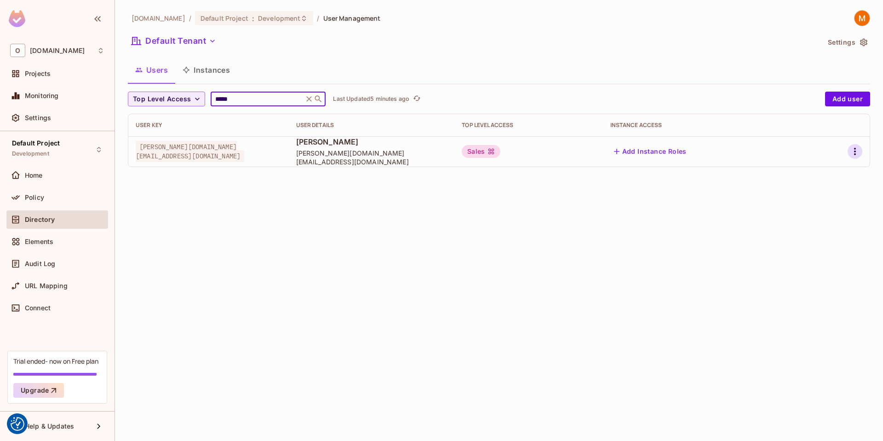
type input "*****"
click at [853, 147] on icon "button" at bounding box center [855, 151] width 11 height 11
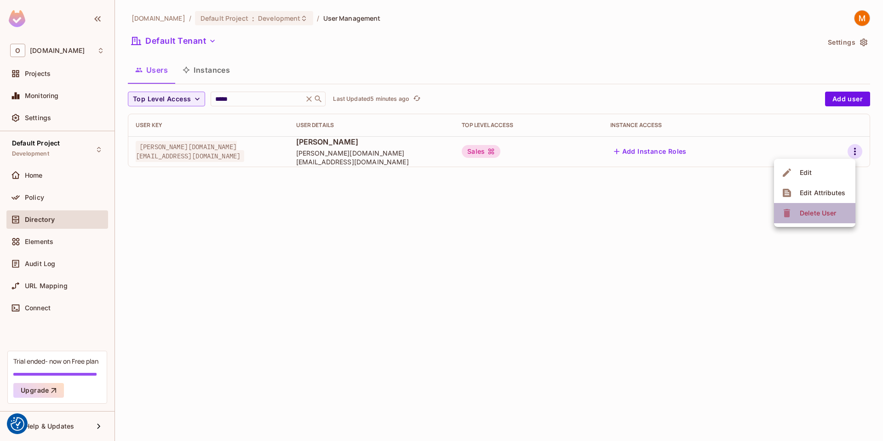
click at [810, 214] on div "Delete User" at bounding box center [818, 212] width 36 height 9
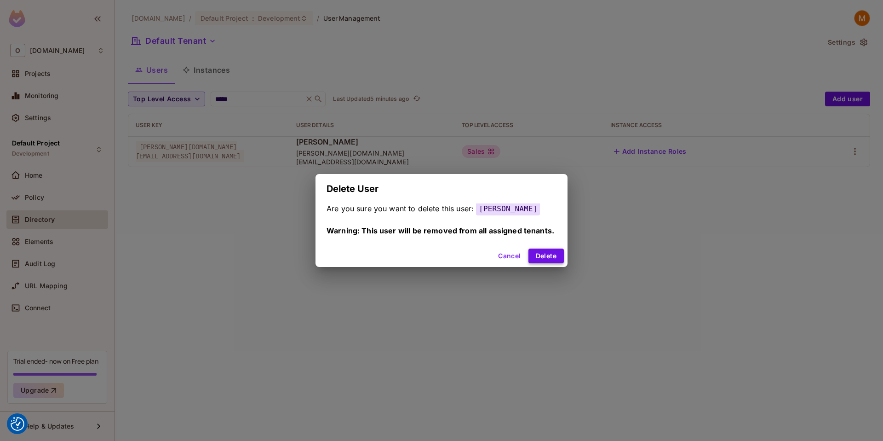
click at [537, 259] on button "Delete" at bounding box center [546, 255] width 35 height 15
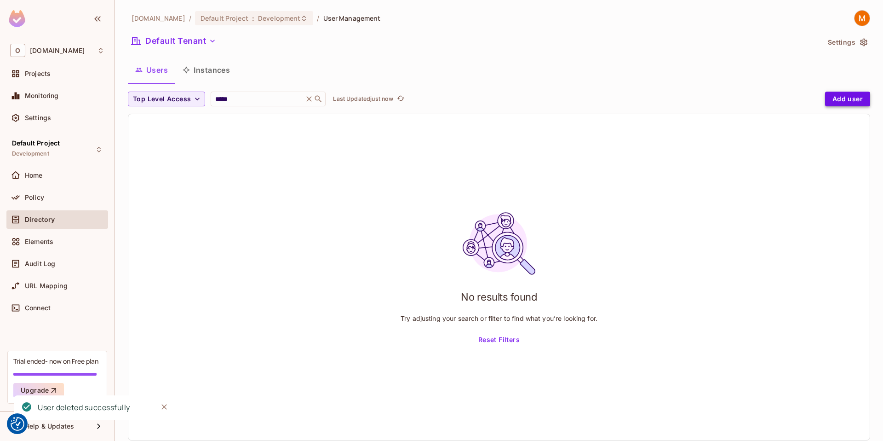
click at [826, 103] on button "Add user" at bounding box center [847, 99] width 45 height 15
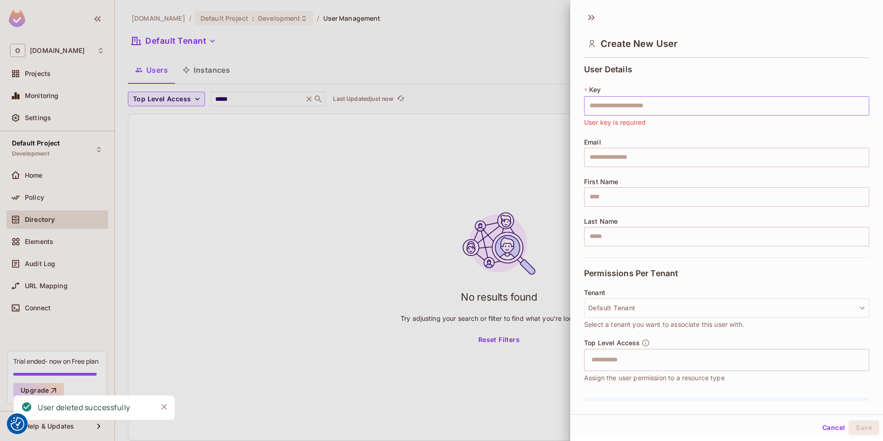
click at [687, 105] on input "text" at bounding box center [726, 105] width 285 height 19
paste input "**********"
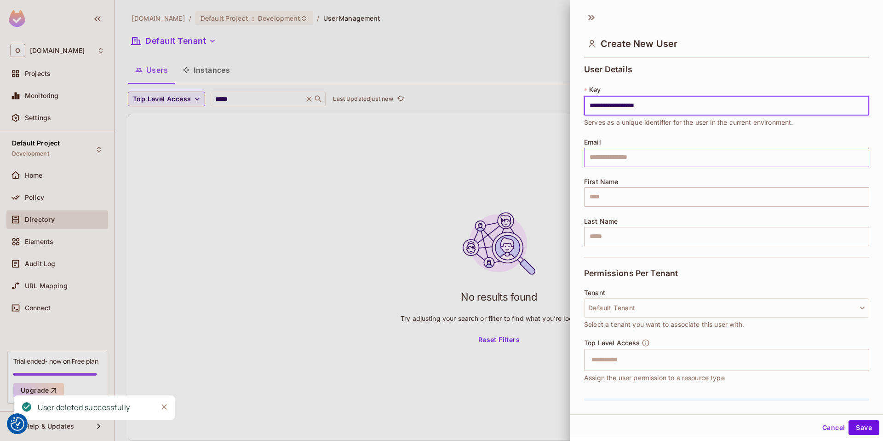
type input "**********"
click at [616, 159] on input "text" at bounding box center [726, 157] width 285 height 19
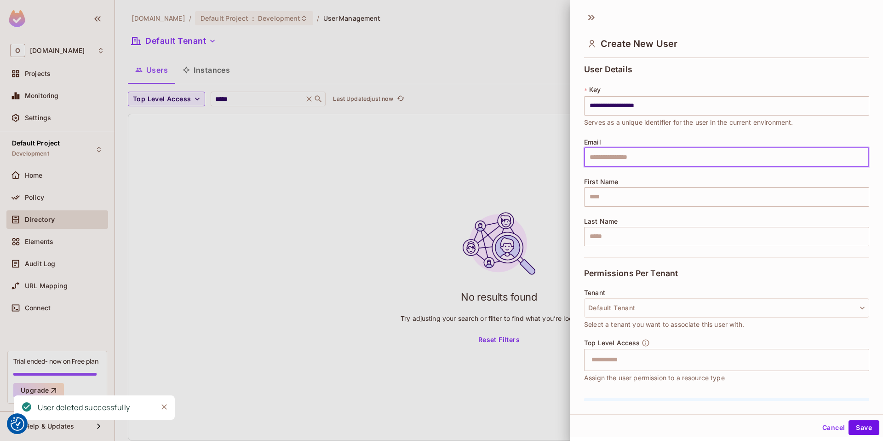
paste input "**********"
type input "**********"
click at [603, 195] on input "text" at bounding box center [726, 196] width 285 height 19
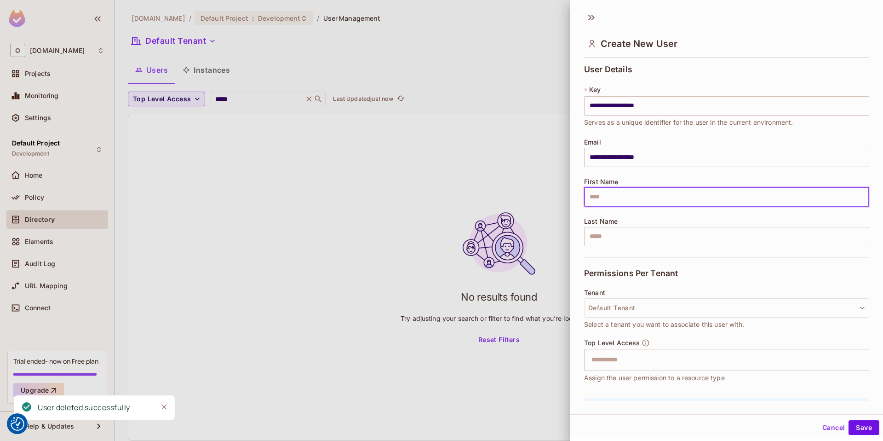
type input "*****"
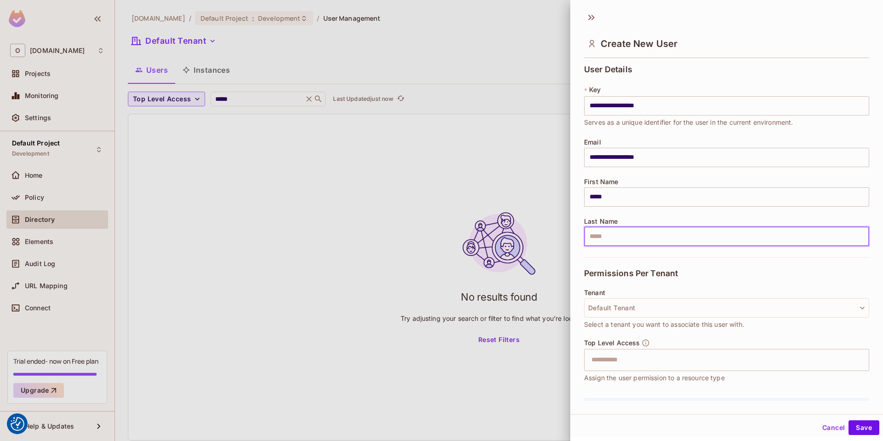
click at [652, 229] on input "text" at bounding box center [726, 236] width 285 height 19
type input "**"
click at [622, 360] on input "text" at bounding box center [718, 359] width 265 height 18
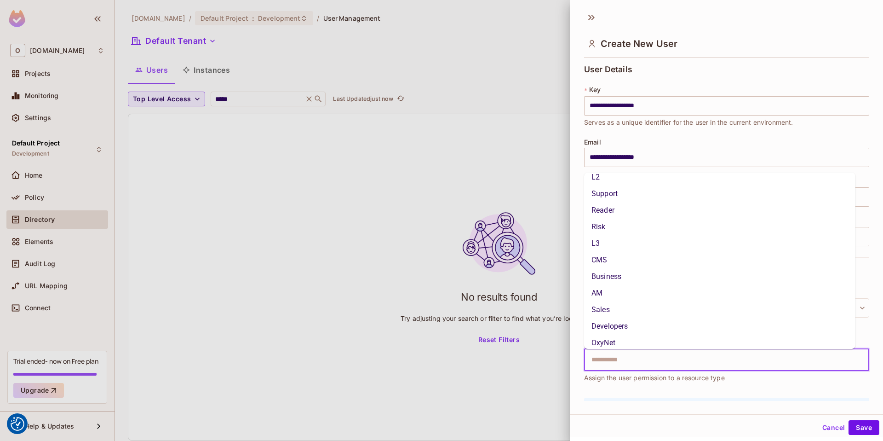
scroll to position [13, 0]
click at [604, 291] on li "AM" at bounding box center [719, 287] width 271 height 17
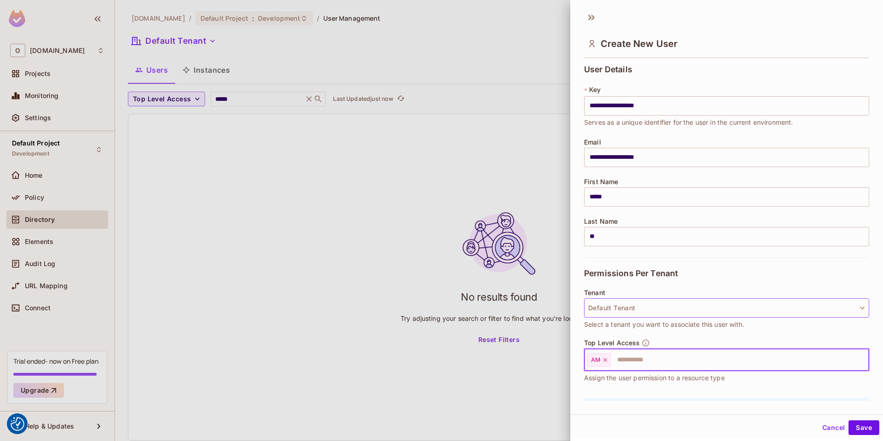
click at [714, 298] on button "Default Tenant" at bounding box center [726, 307] width 285 height 19
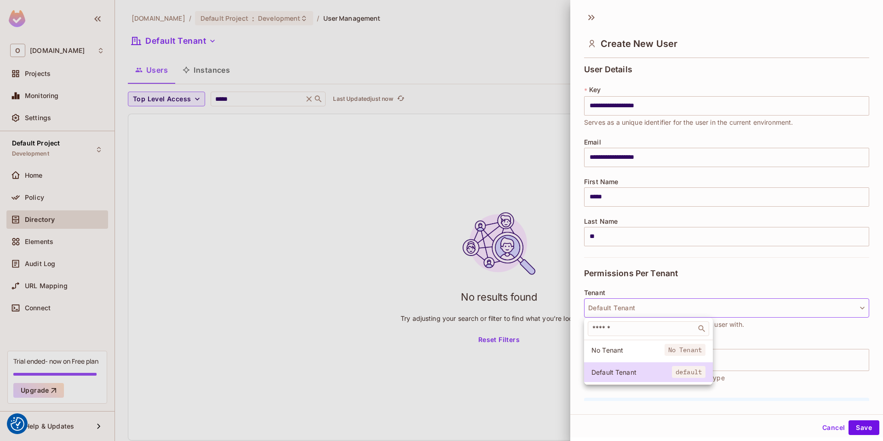
click at [687, 282] on div at bounding box center [441, 220] width 883 height 441
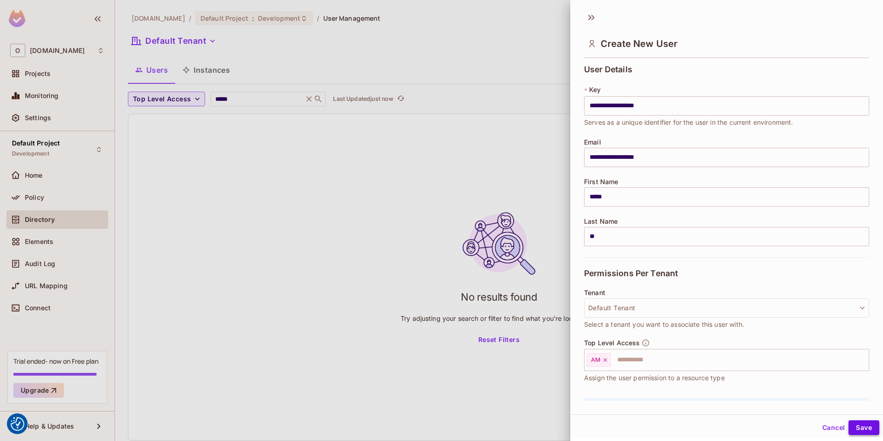
click at [859, 423] on button "Save" at bounding box center [864, 427] width 31 height 15
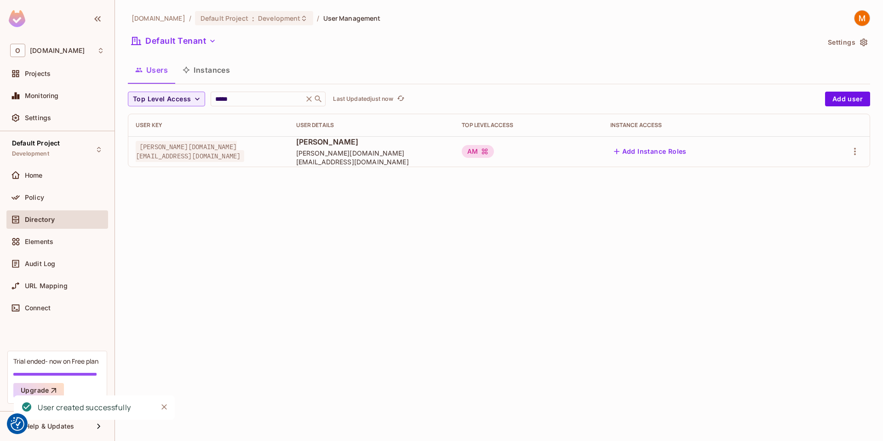
click at [0, 440] on nordpass-portal at bounding box center [0, 441] width 0 height 0
click at [258, 20] on span "Development" at bounding box center [279, 18] width 42 height 9
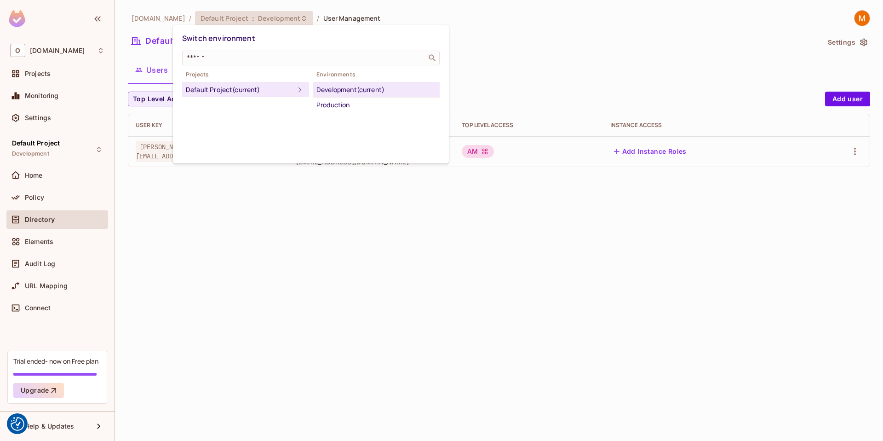
click at [247, 86] on div "Default Project (current)" at bounding box center [240, 89] width 109 height 11
click at [361, 106] on div "Production" at bounding box center [376, 104] width 120 height 11
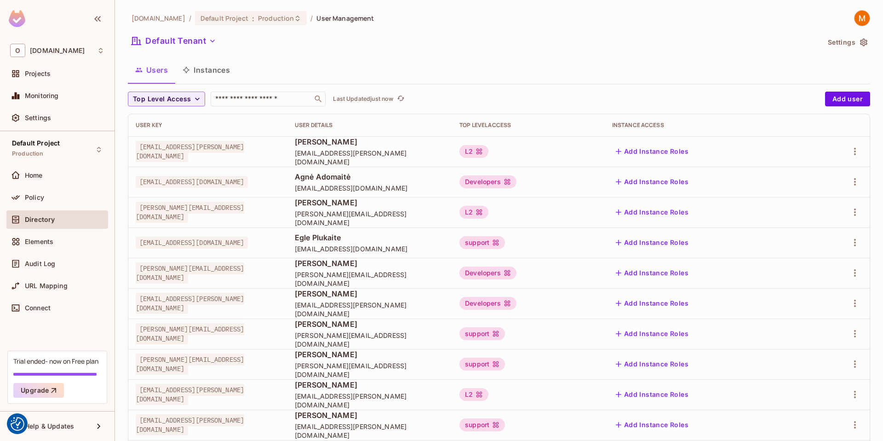
click at [153, 19] on span "[DOMAIN_NAME]" at bounding box center [159, 18] width 54 height 9
click at [35, 192] on div "Policy" at bounding box center [57, 197] width 94 height 11
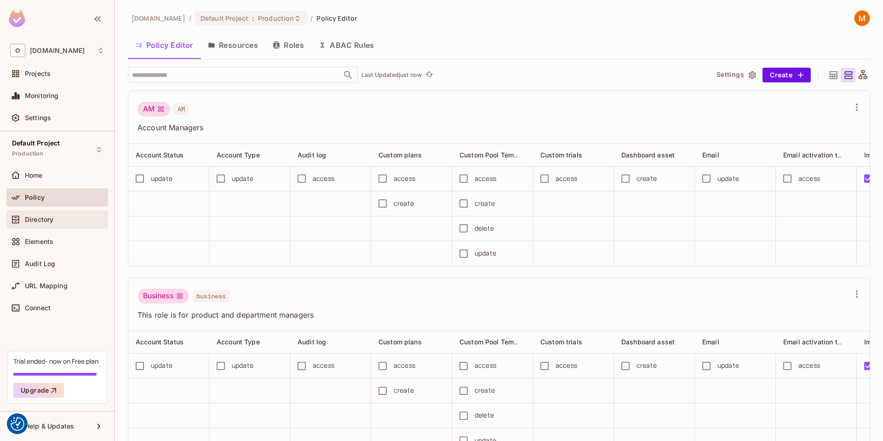
click at [48, 218] on span "Directory" at bounding box center [39, 219] width 29 height 7
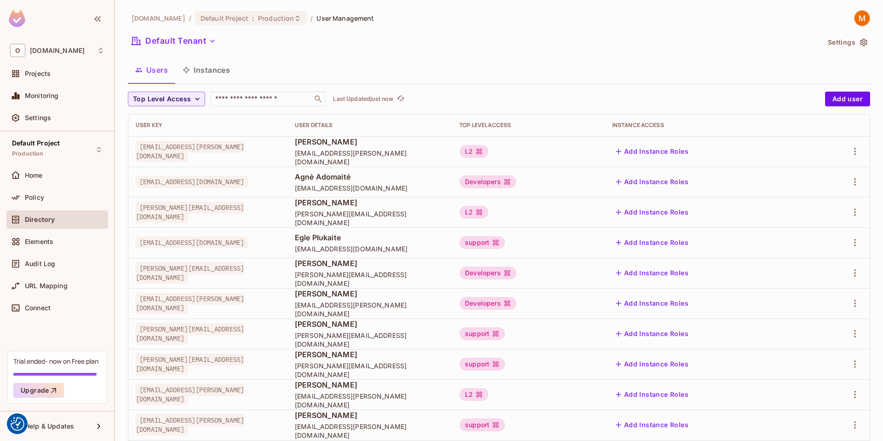
click at [354, 69] on div "Users Instances" at bounding box center [499, 69] width 742 height 23
click at [258, 16] on span "Production" at bounding box center [276, 18] width 36 height 9
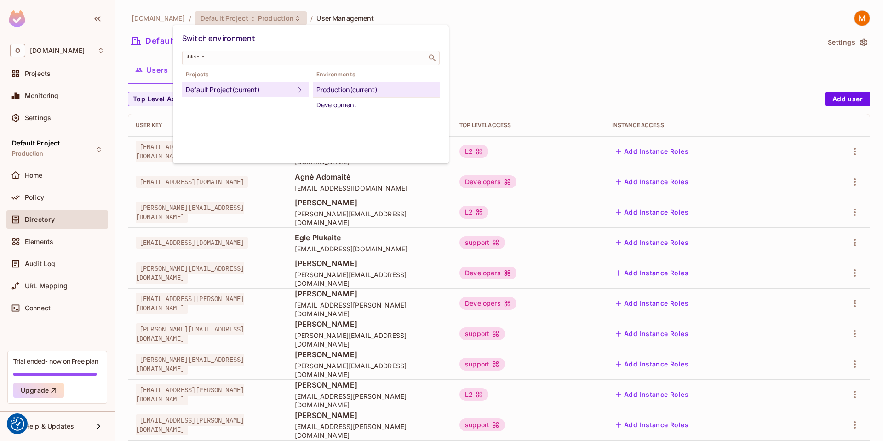
click at [513, 63] on div at bounding box center [441, 220] width 883 height 441
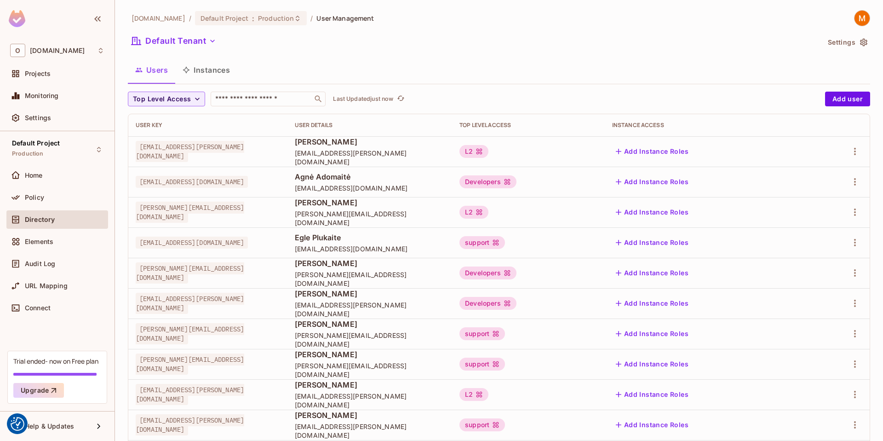
click at [243, 11] on div "[DOMAIN_NAME] / Default Project : Production / User Management" at bounding box center [251, 18] width 246 height 16
click at [258, 18] on span "Production" at bounding box center [276, 18] width 36 height 9
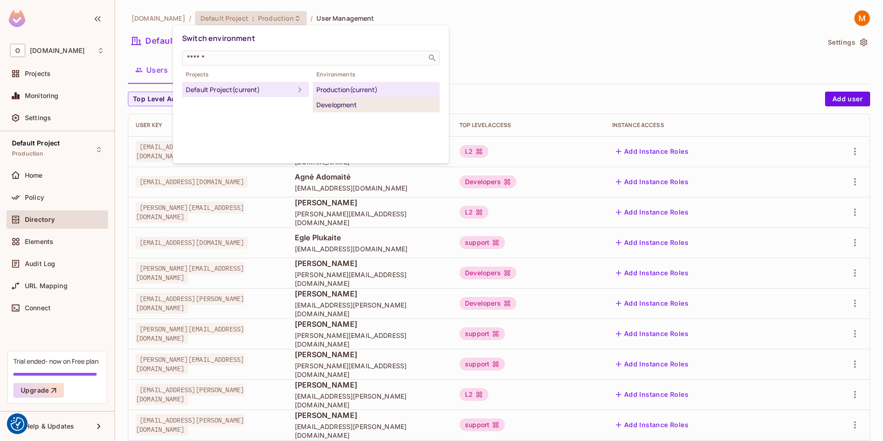
click at [326, 99] on li "Development" at bounding box center [376, 105] width 127 height 15
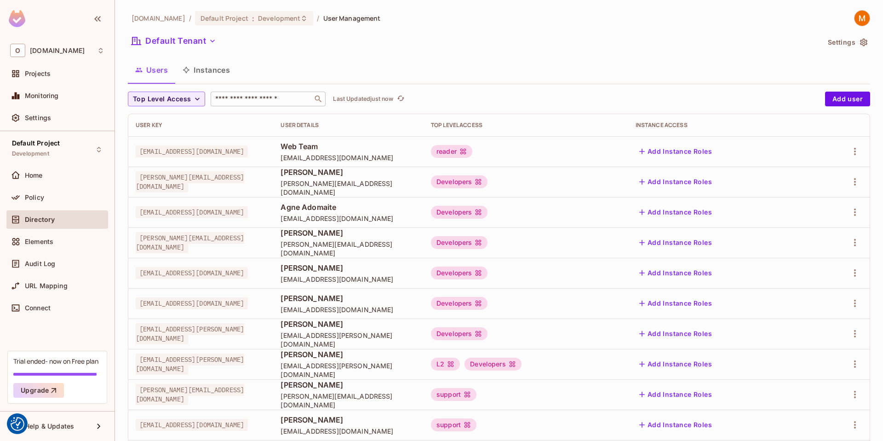
click at [320, 96] on icon at bounding box center [318, 98] width 9 height 9
click at [286, 99] on input "text" at bounding box center [261, 98] width 97 height 9
type input "*****"
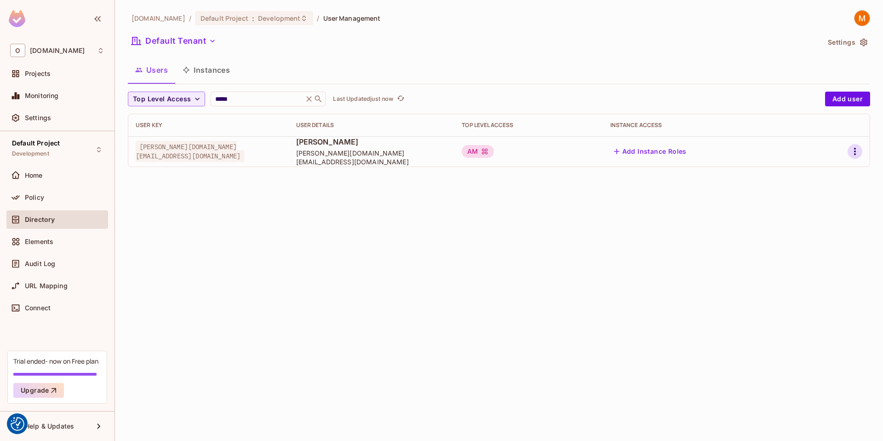
click at [859, 149] on icon "button" at bounding box center [855, 151] width 11 height 11
click at [806, 213] on div "Delete User" at bounding box center [818, 212] width 36 height 9
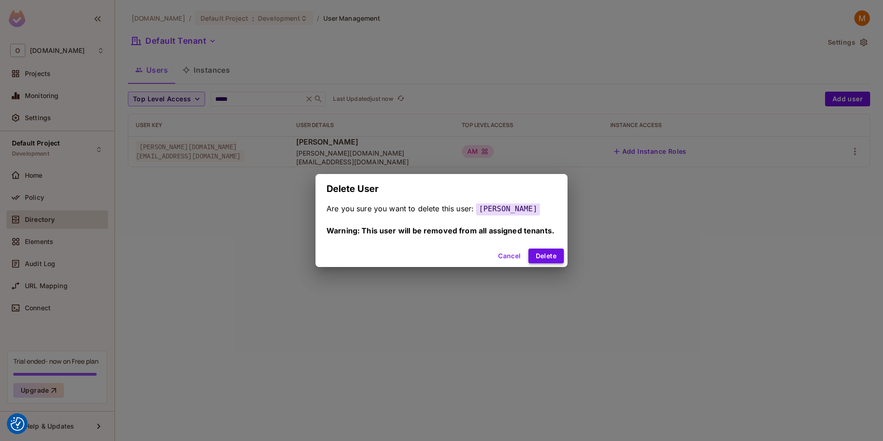
click at [553, 249] on button "Delete" at bounding box center [546, 255] width 35 height 15
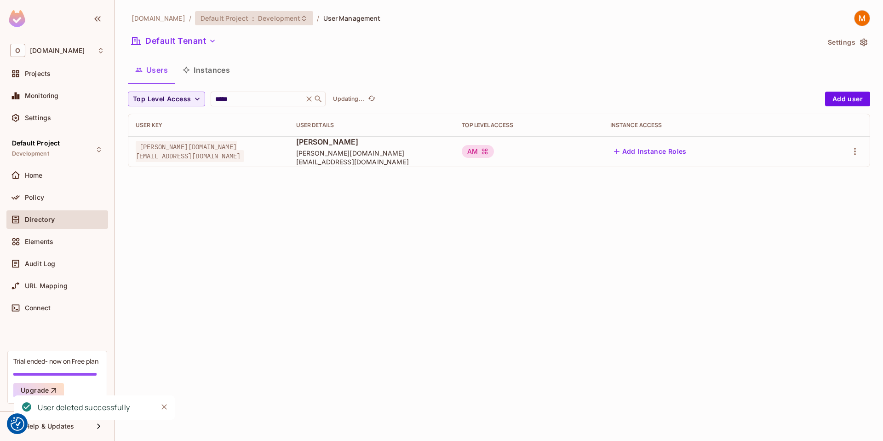
click at [261, 11] on div "Default Project : Development" at bounding box center [254, 18] width 119 height 14
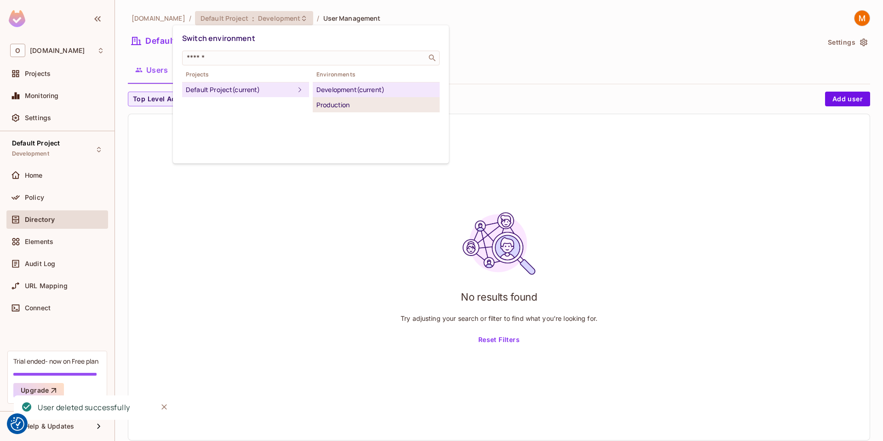
click at [334, 102] on div "Production" at bounding box center [376, 104] width 120 height 11
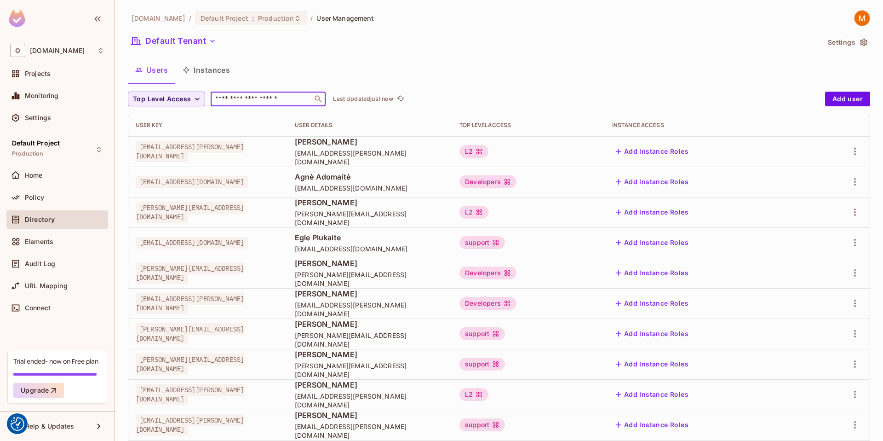
click at [297, 101] on input "text" at bounding box center [261, 98] width 97 height 9
type input "*****"
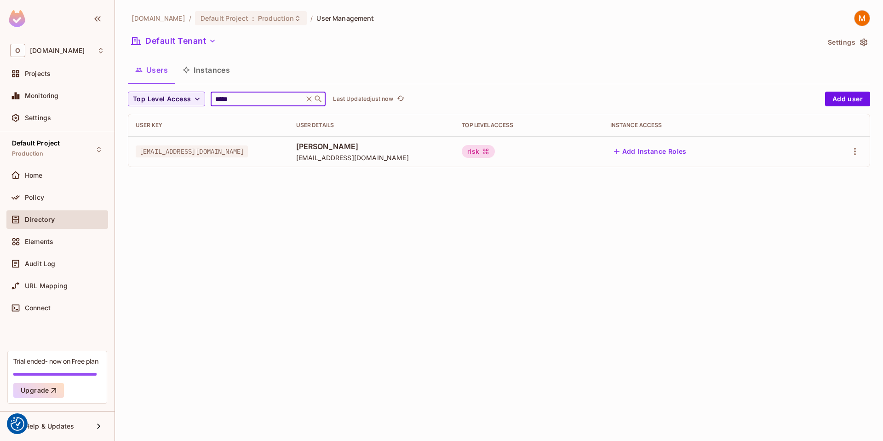
click at [277, 29] on div "[DOMAIN_NAME] / Default Project : Production / User Management Default Tenant S…" at bounding box center [499, 92] width 742 height 164
click at [270, 23] on div "Default Project : Production" at bounding box center [251, 18] width 112 height 14
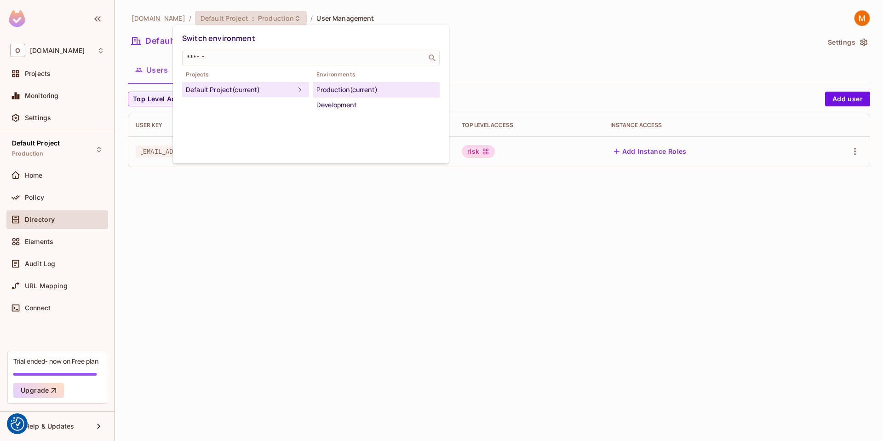
click at [139, 41] on div at bounding box center [441, 220] width 883 height 441
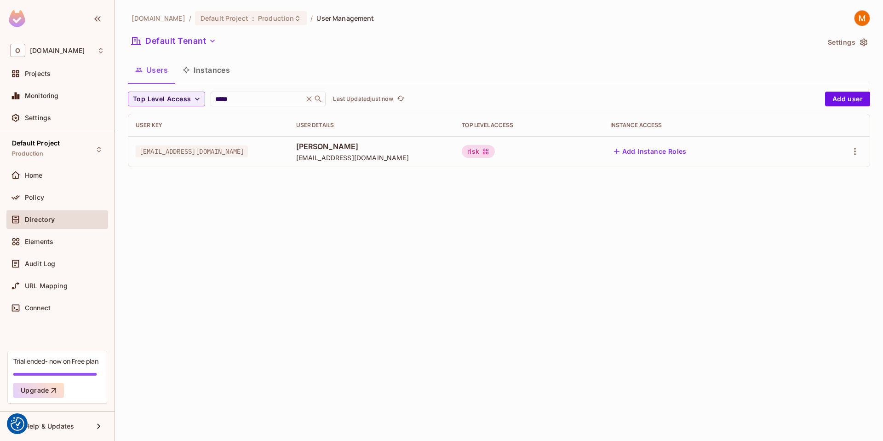
click at [161, 41] on div "Switch environment ​ Projects Default Project (current) Environments Production…" at bounding box center [441, 220] width 883 height 441
click at [169, 40] on button "Default Tenant" at bounding box center [174, 41] width 92 height 15
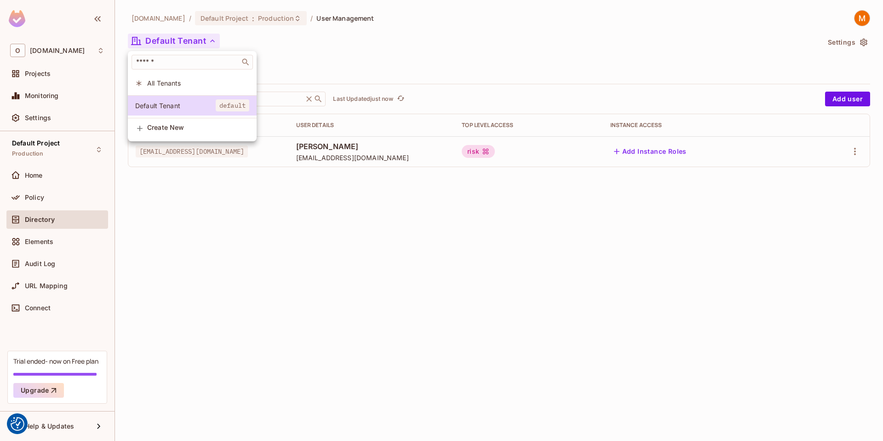
click at [350, 69] on div at bounding box center [441, 220] width 883 height 441
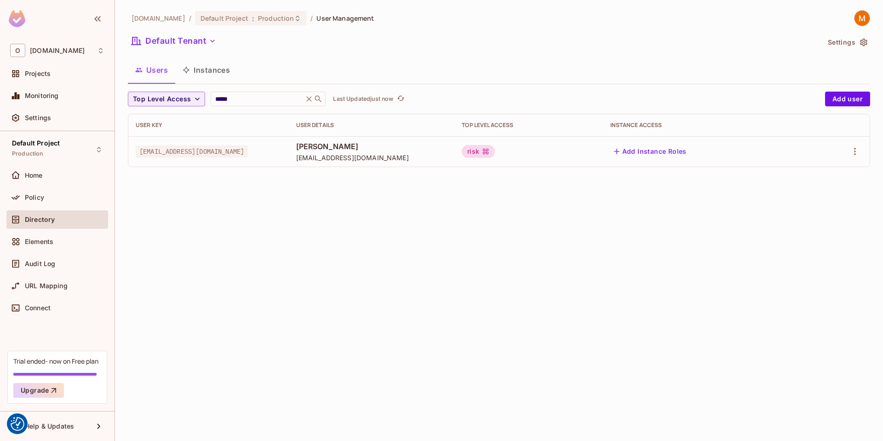
click at [847, 41] on button "Settings" at bounding box center [847, 42] width 46 height 15
click at [56, 52] on span "[DOMAIN_NAME]" at bounding box center [57, 50] width 55 height 7
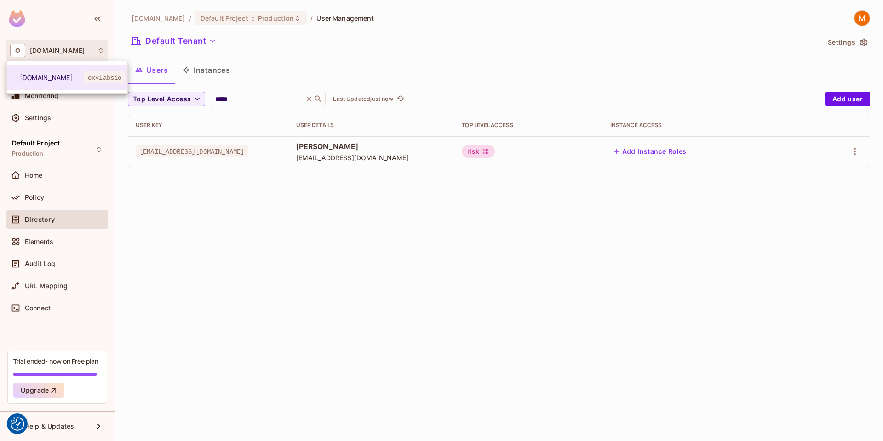
click at [380, 57] on div at bounding box center [441, 220] width 883 height 441
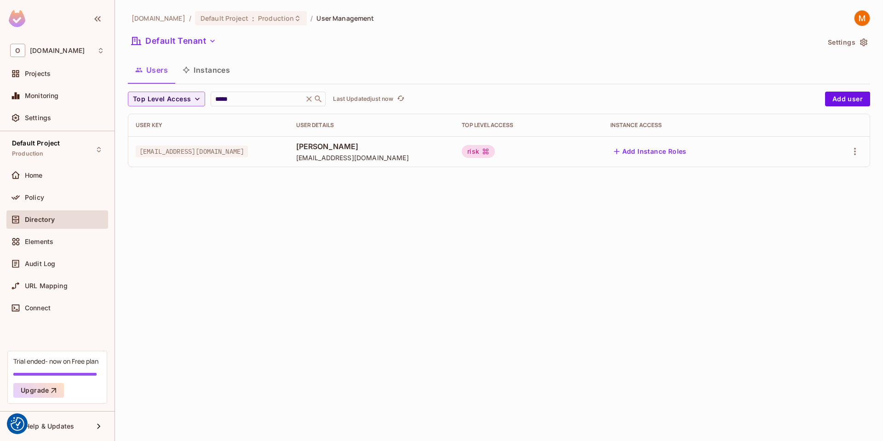
click at [506, 64] on div "Users Instances" at bounding box center [499, 69] width 742 height 23
click at [837, 97] on button "Add user" at bounding box center [847, 99] width 45 height 15
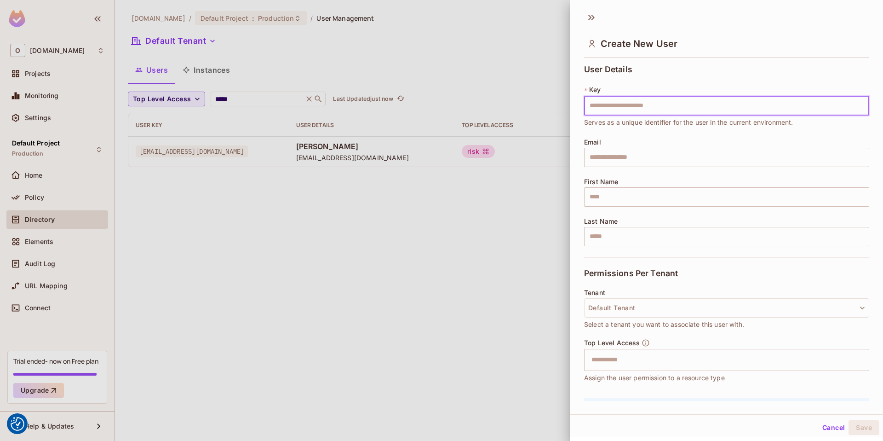
click at [726, 102] on input "text" at bounding box center [726, 105] width 285 height 19
click at [392, 233] on div at bounding box center [441, 220] width 883 height 441
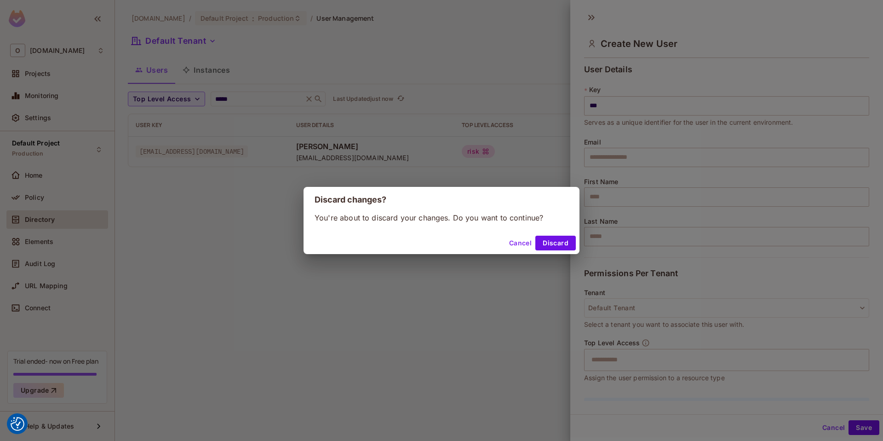
click at [509, 238] on button "Cancel" at bounding box center [521, 243] width 30 height 15
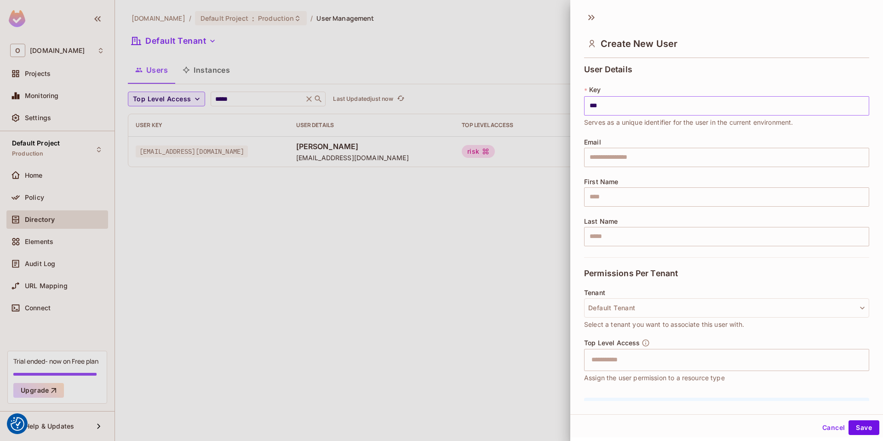
click at [618, 111] on input "***" at bounding box center [726, 105] width 285 height 19
type input "**********"
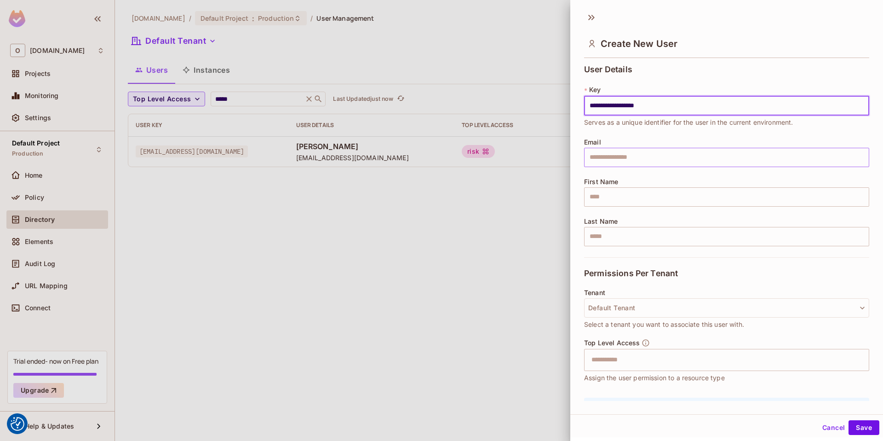
click at [640, 155] on input "text" at bounding box center [726, 157] width 285 height 19
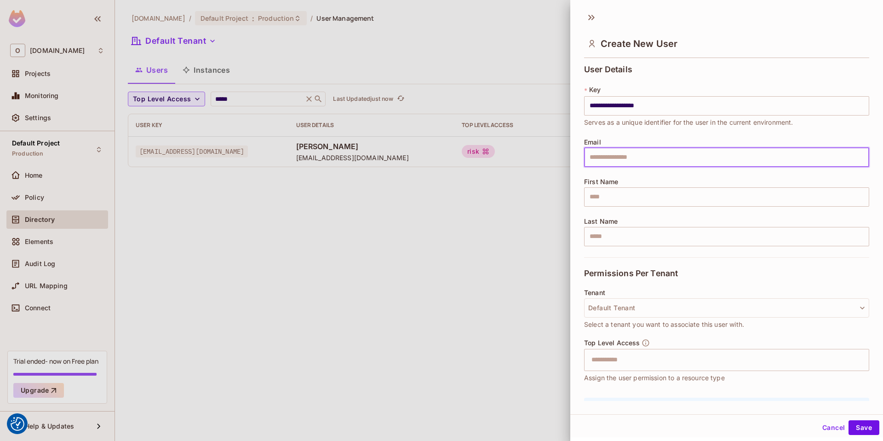
click at [604, 149] on input "text" at bounding box center [726, 157] width 285 height 19
type input "**********"
click at [631, 189] on input "text" at bounding box center [726, 196] width 285 height 19
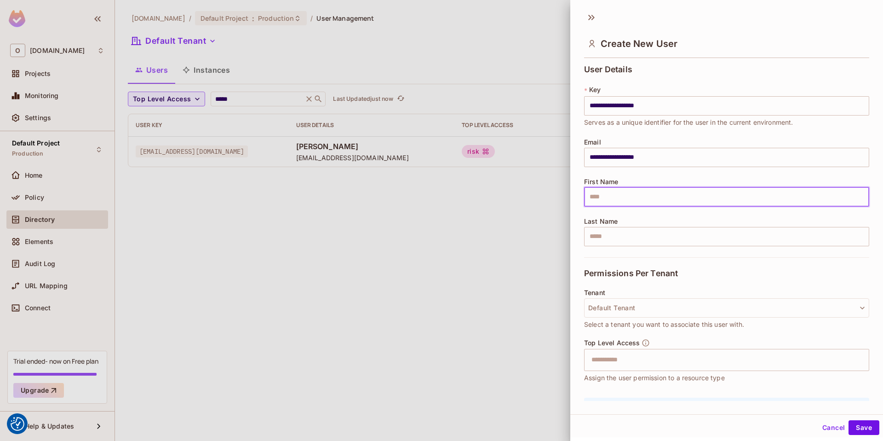
type input "*****"
click at [617, 232] on input "text" at bounding box center [726, 236] width 285 height 19
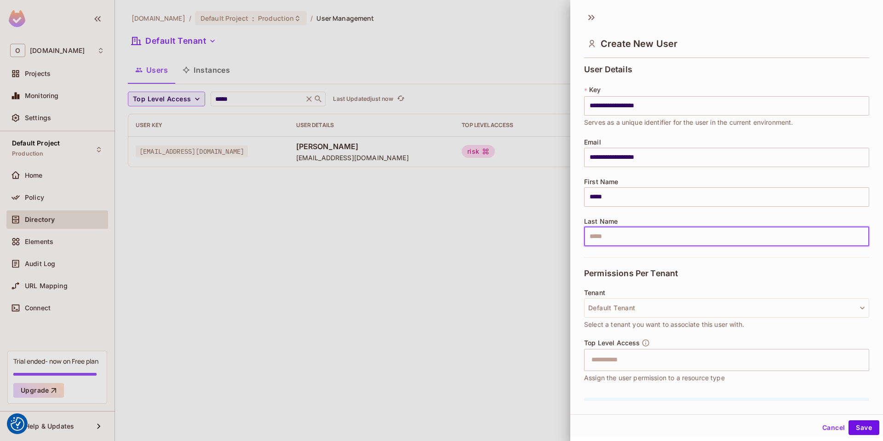
type input "**"
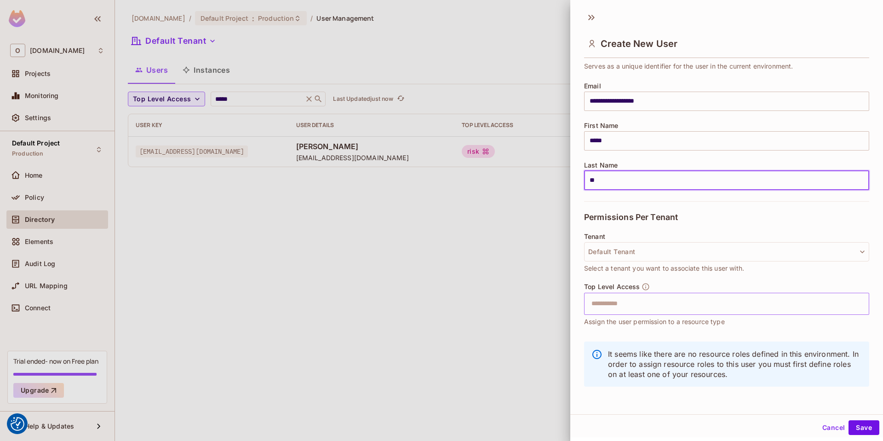
scroll to position [57, 0]
click at [622, 248] on button "Default Tenant" at bounding box center [726, 250] width 285 height 19
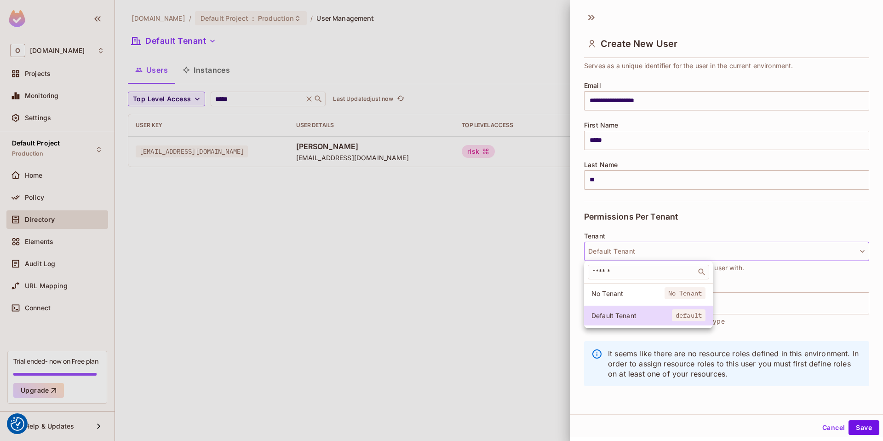
click at [628, 225] on div at bounding box center [441, 220] width 883 height 441
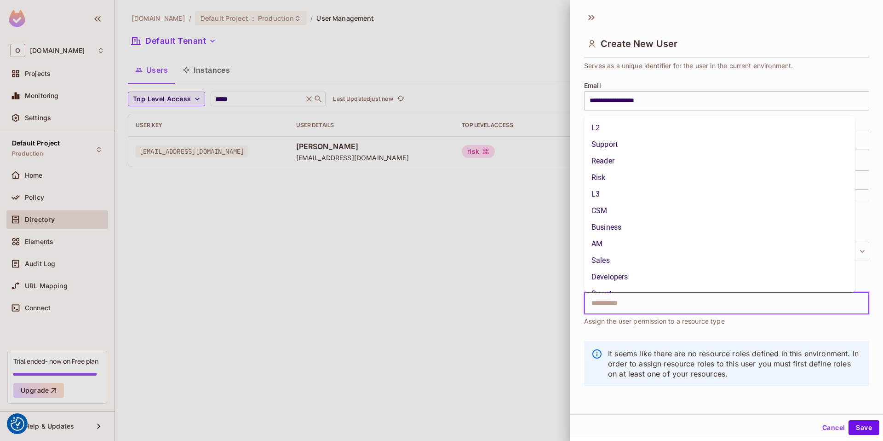
click at [620, 301] on input "text" at bounding box center [718, 303] width 265 height 18
click at [617, 237] on li "AM" at bounding box center [719, 235] width 271 height 17
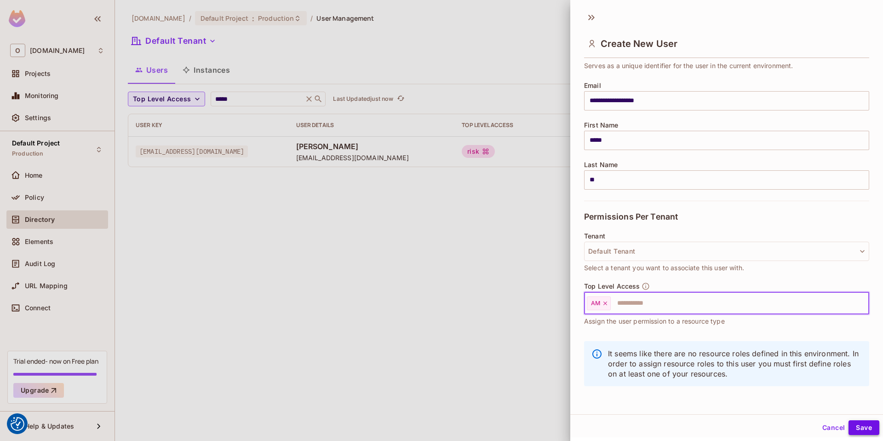
click at [868, 425] on button "Save" at bounding box center [864, 427] width 31 height 15
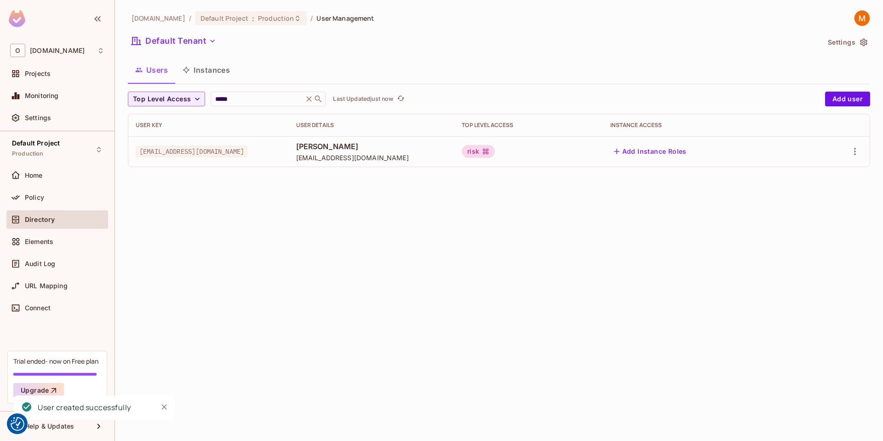
click at [706, 329] on div "[DOMAIN_NAME] / Default Project : Production / User Management Default Tenant S…" at bounding box center [499, 220] width 768 height 441
click at [0, 440] on nordpass-portal at bounding box center [0, 441] width 0 height 0
click at [245, 95] on input "*****" at bounding box center [256, 98] width 87 height 9
click at [852, 148] on icon "button" at bounding box center [855, 151] width 11 height 11
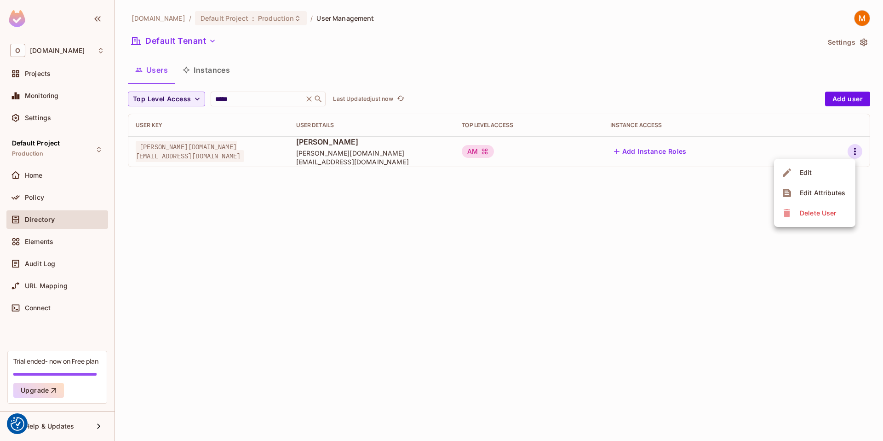
click at [805, 193] on div "Edit Attributes" at bounding box center [823, 192] width 46 height 9
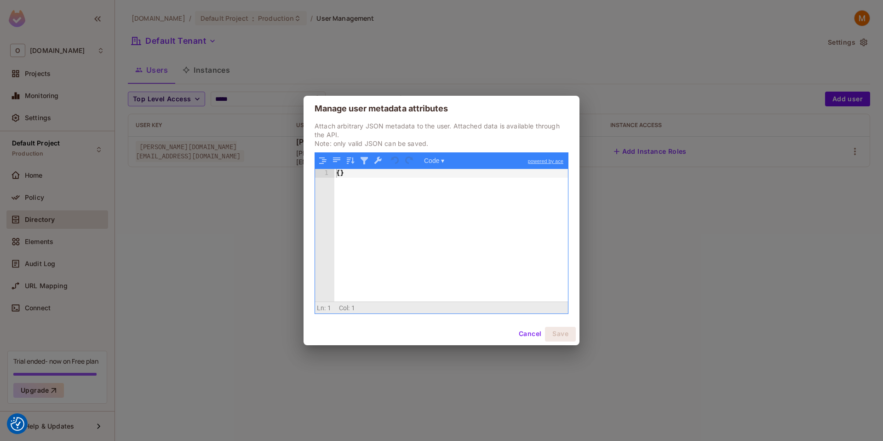
click at [527, 334] on button "Cancel" at bounding box center [530, 334] width 30 height 15
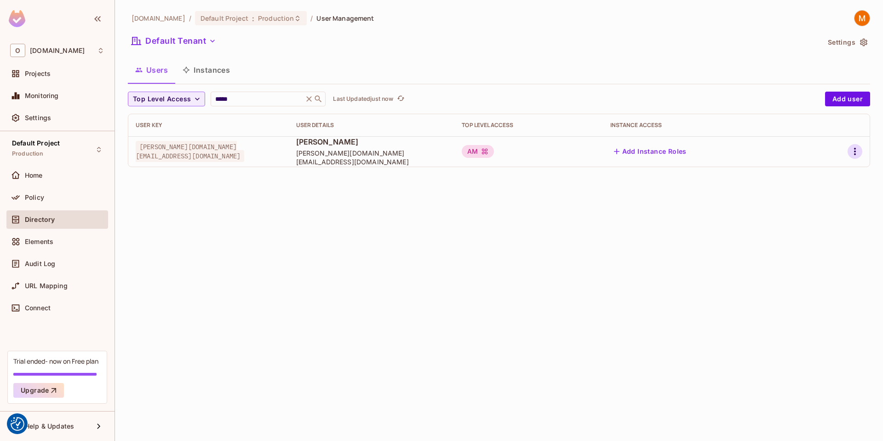
click at [851, 150] on icon "button" at bounding box center [855, 151] width 11 height 11
click at [817, 172] on li "Edit" at bounding box center [814, 172] width 81 height 20
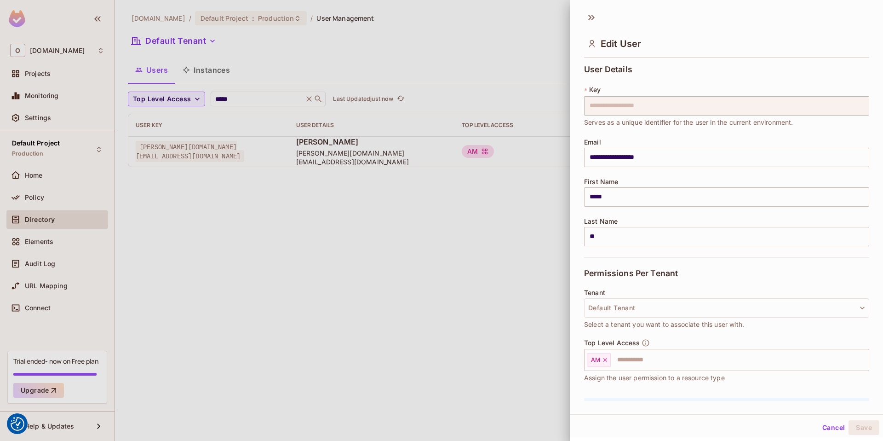
scroll to position [57, 0]
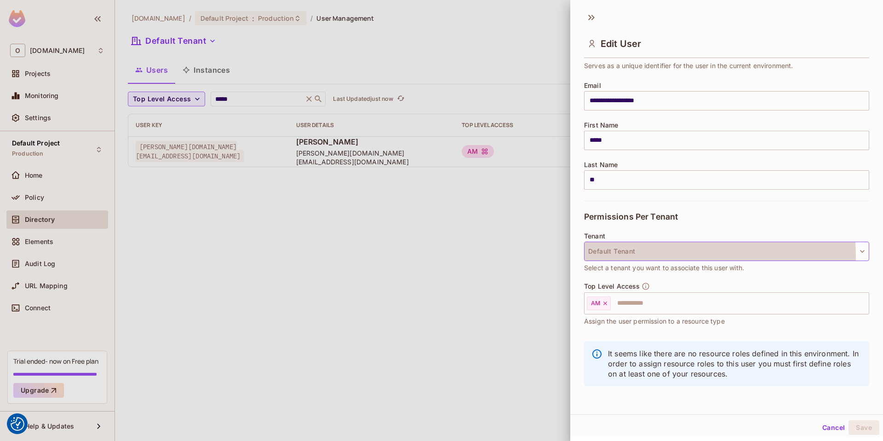
click at [624, 257] on button "Default Tenant" at bounding box center [726, 250] width 285 height 19
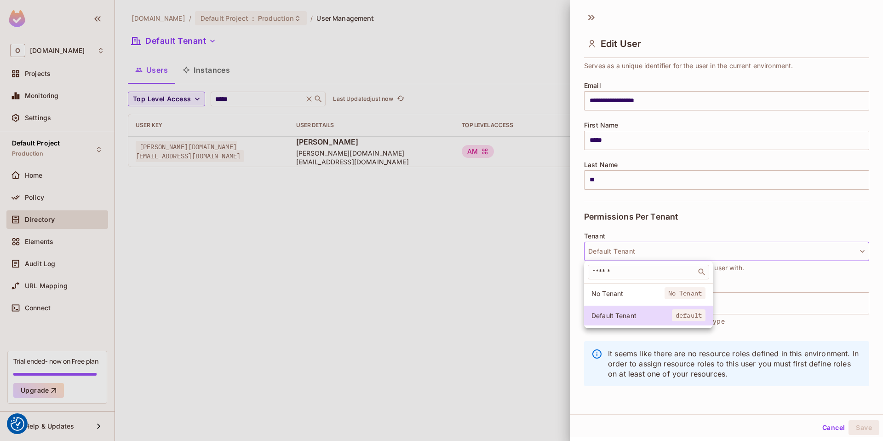
click at [631, 221] on div at bounding box center [441, 220] width 883 height 441
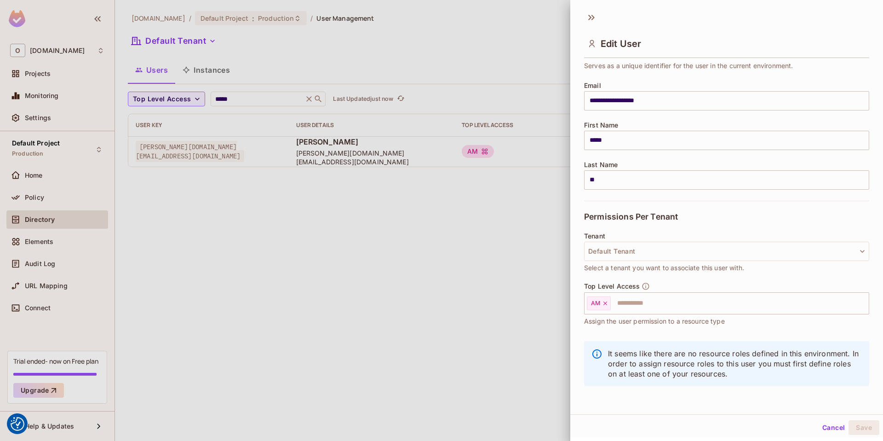
click at [831, 419] on div "Cancel Save" at bounding box center [726, 427] width 313 height 22
click at [829, 425] on button "Cancel" at bounding box center [834, 427] width 30 height 15
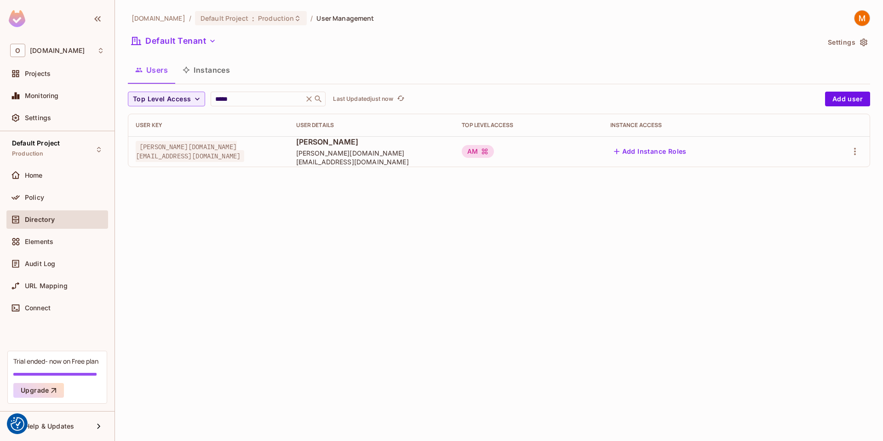
click at [235, 110] on div "Top Level Access ***** ​ Last Updated just now Add user User Key User Details T…" at bounding box center [499, 129] width 742 height 75
click at [240, 100] on input "*****" at bounding box center [256, 98] width 87 height 9
type input "*****"
click at [847, 142] on td at bounding box center [837, 151] width 63 height 30
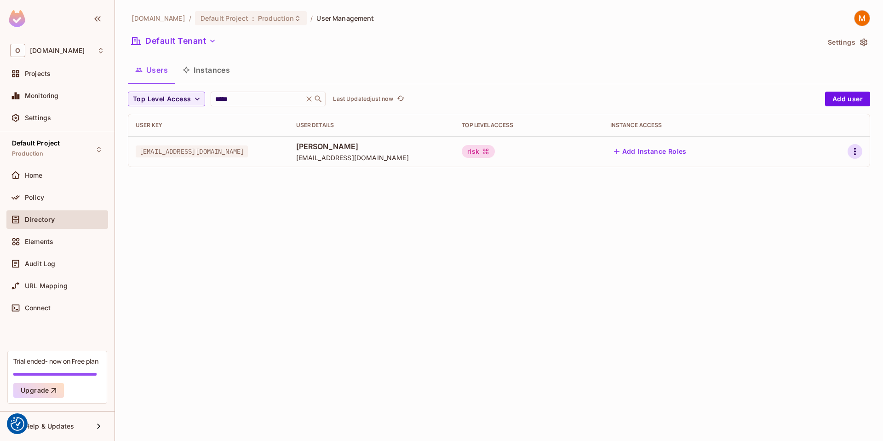
click at [851, 149] on icon "button" at bounding box center [855, 151] width 11 height 11
click at [809, 173] on div "Edit" at bounding box center [806, 172] width 12 height 9
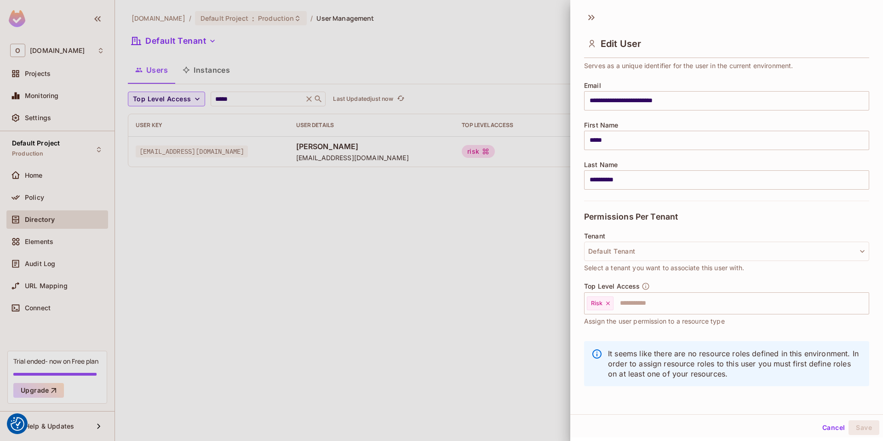
click at [819, 426] on button "Cancel" at bounding box center [834, 427] width 30 height 15
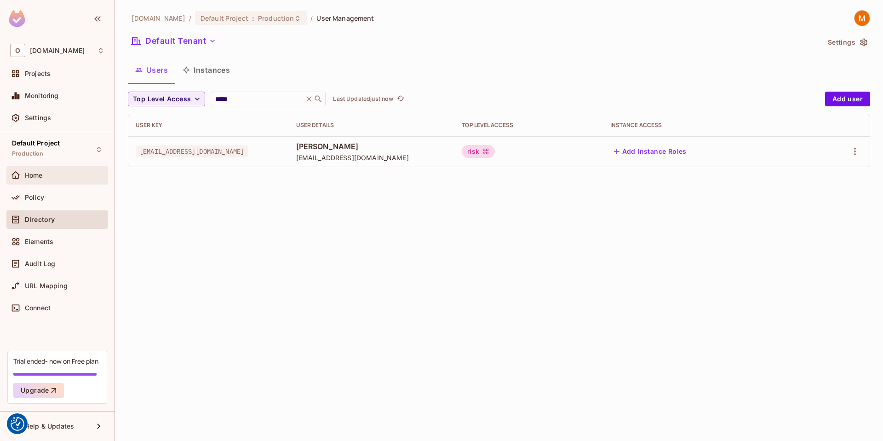
click at [69, 179] on div "Home" at bounding box center [57, 175] width 94 height 11
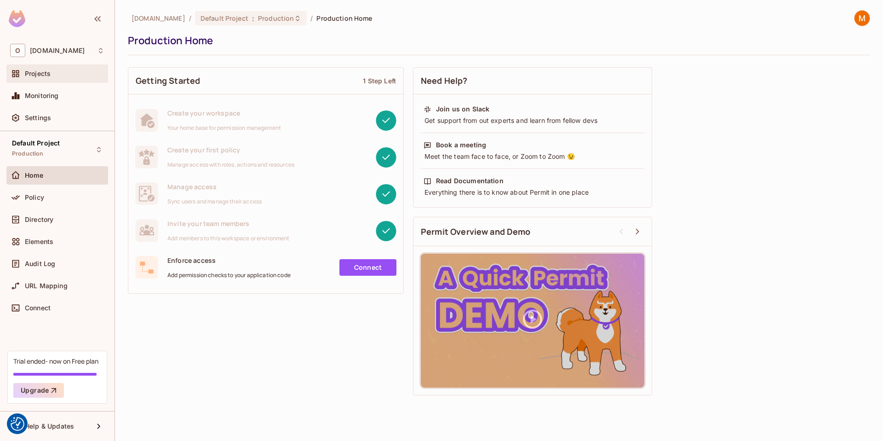
click at [63, 79] on div "Projects" at bounding box center [57, 73] width 102 height 18
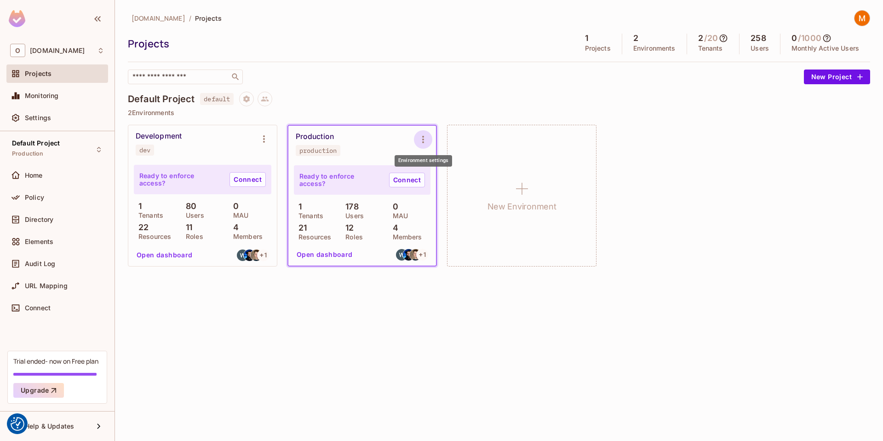
click at [421, 134] on icon "Environment settings" at bounding box center [423, 139] width 11 height 11
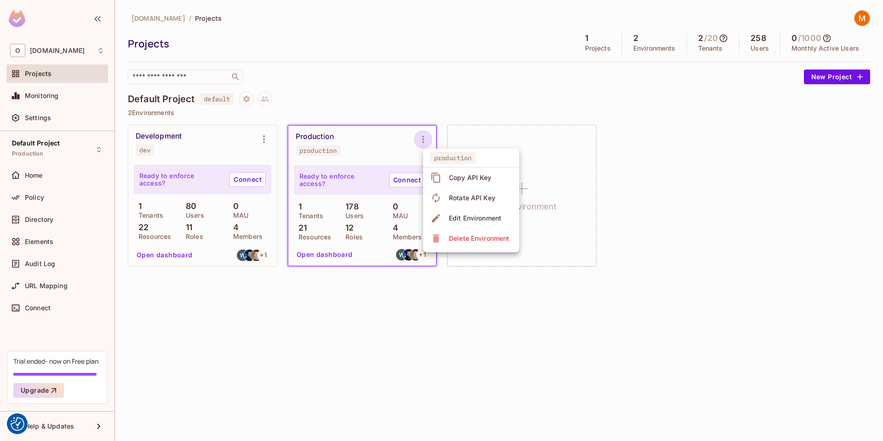
click at [379, 135] on div at bounding box center [441, 220] width 883 height 441
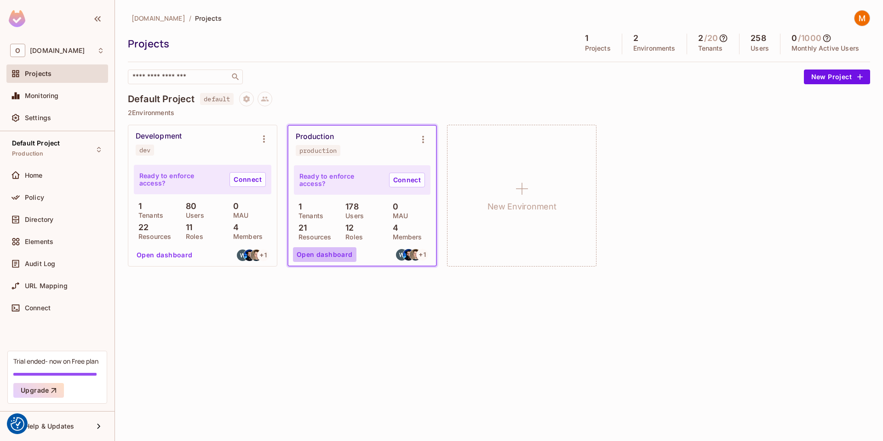
click at [339, 257] on button "Open dashboard" at bounding box center [324, 254] width 63 height 15
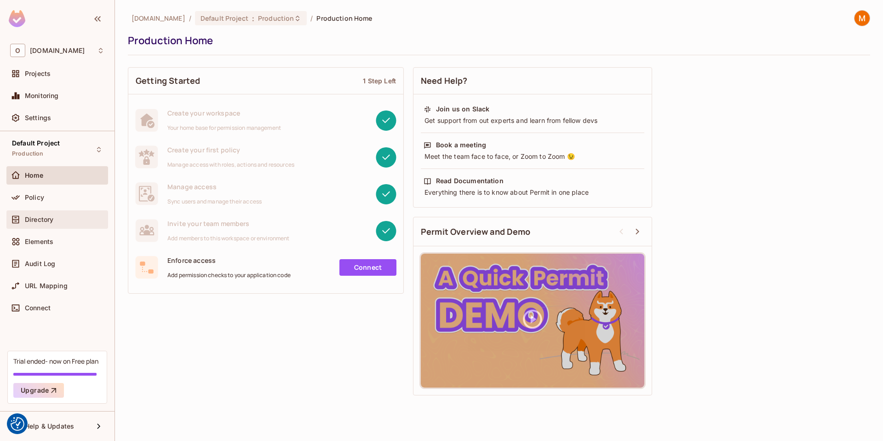
click at [45, 218] on span "Directory" at bounding box center [39, 219] width 29 height 7
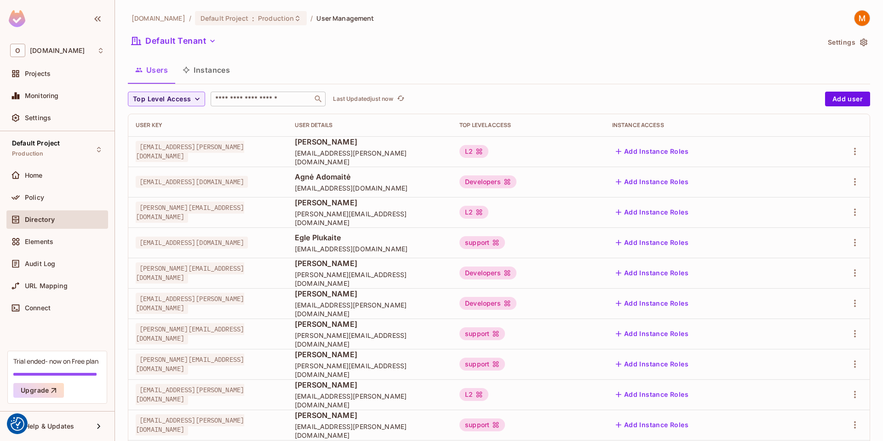
click at [276, 104] on div "​" at bounding box center [268, 99] width 115 height 15
click at [46, 74] on span "Projects" at bounding box center [38, 73] width 26 height 7
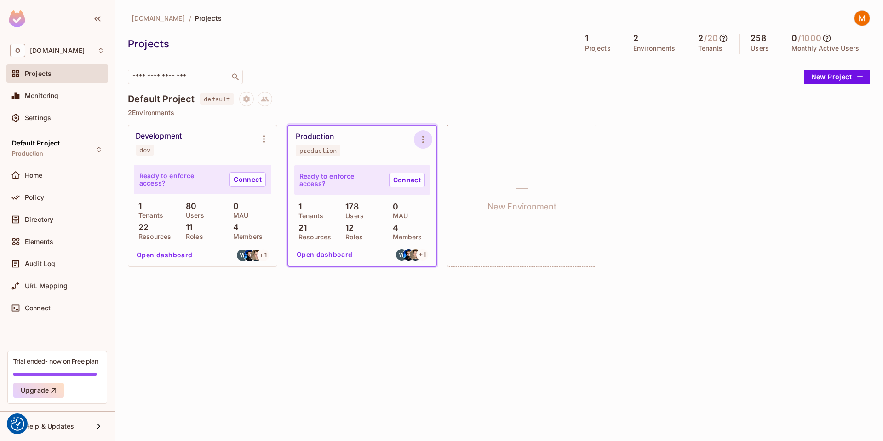
click at [429, 138] on button "Environment settings" at bounding box center [423, 139] width 18 height 18
click at [390, 148] on div at bounding box center [441, 220] width 883 height 441
click at [396, 177] on link "Connect" at bounding box center [407, 179] width 36 height 15
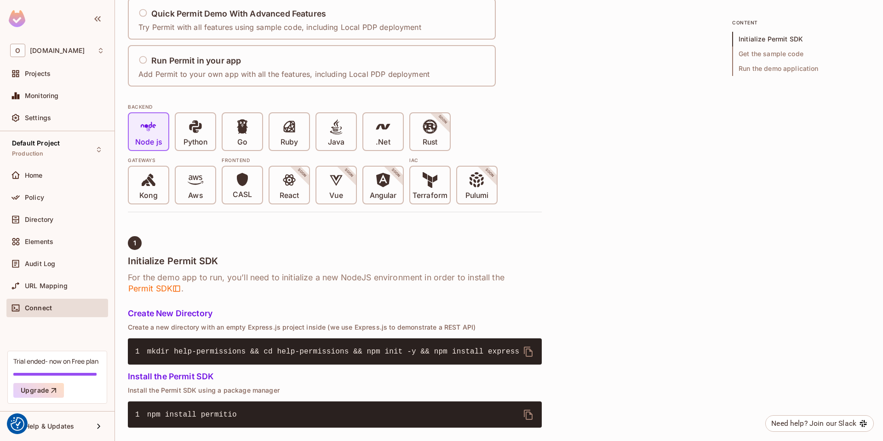
scroll to position [143, 0]
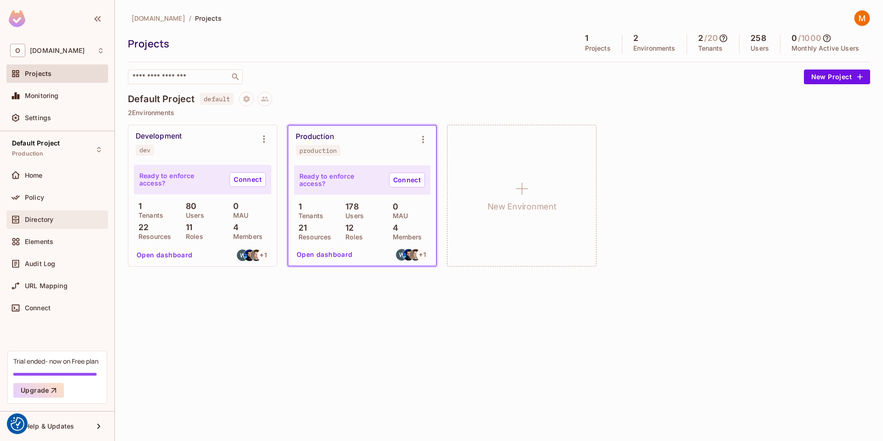
click at [38, 214] on div "Directory" at bounding box center [57, 219] width 94 height 11
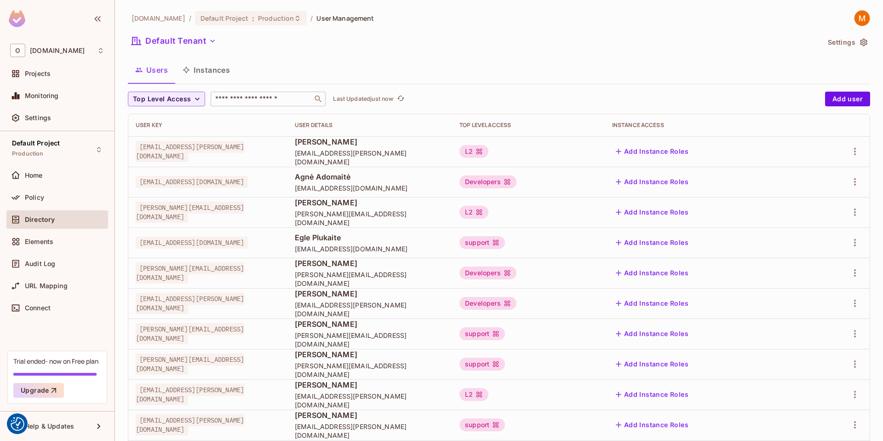
click at [283, 95] on input "text" at bounding box center [261, 98] width 97 height 9
type input "*****"
